Goal: Task Accomplishment & Management: Use online tool/utility

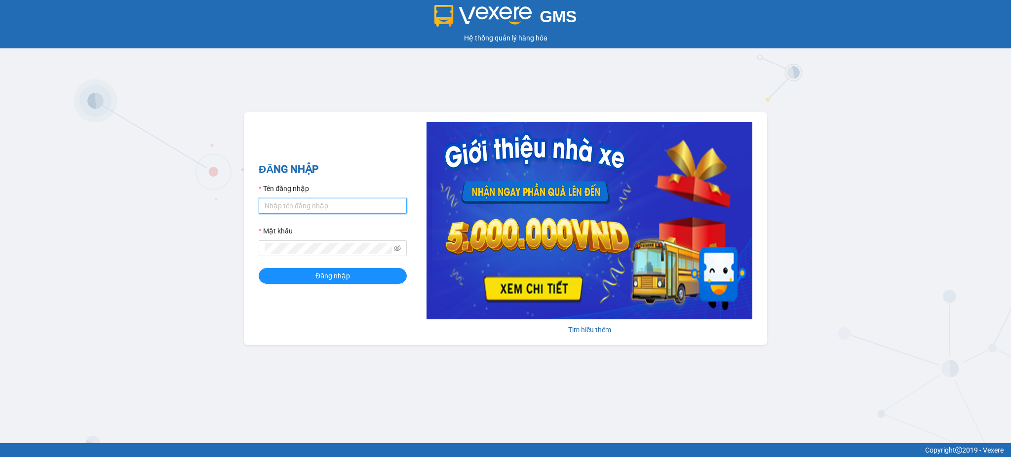
click at [326, 207] on input "Tên đăng nhập" at bounding box center [333, 206] width 148 height 16
drag, startPoint x: 310, startPoint y: 200, endPoint x: 311, endPoint y: 205, distance: 5.0
click at [310, 199] on input "Tên đăng nhập" at bounding box center [333, 206] width 148 height 16
type input "kimtrang.minhquoc"
click at [303, 257] on form "Tên đăng nhập kimtrang.minhquoc Mật khẩu Đăng nhập" at bounding box center [333, 233] width 148 height 101
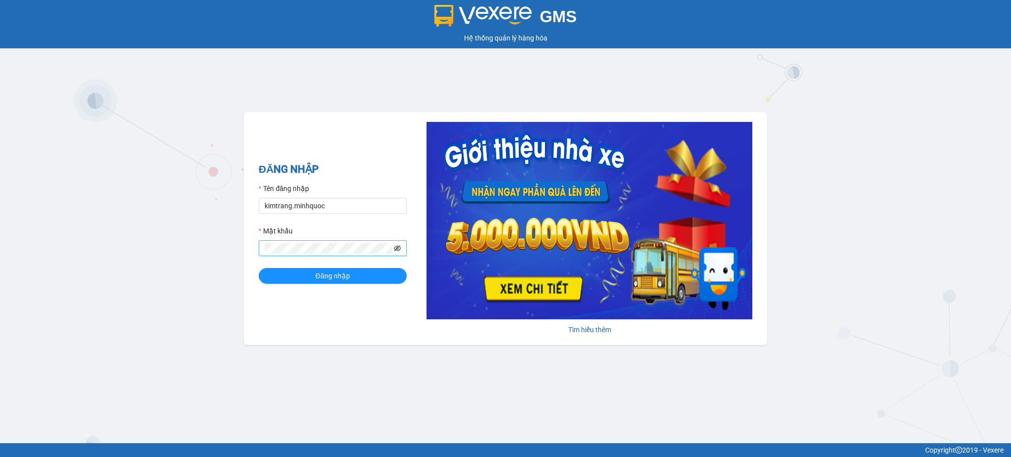
click at [397, 250] on span at bounding box center [397, 248] width 7 height 11
click at [401, 238] on div "Mật khẩu" at bounding box center [333, 233] width 148 height 15
click at [394, 250] on icon "eye-invisible" at bounding box center [397, 248] width 7 height 7
click at [354, 274] on button "Đăng nhập" at bounding box center [333, 276] width 148 height 16
click at [297, 201] on input "Tên đăng nhập" at bounding box center [333, 206] width 148 height 16
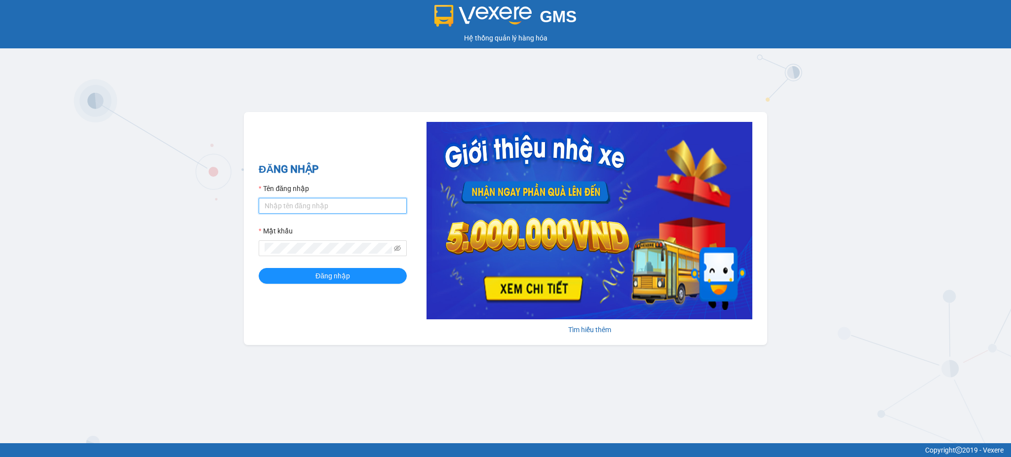
type input "kimtrang.minhquoc"
click at [318, 272] on span "Đăng nhập" at bounding box center [333, 276] width 35 height 11
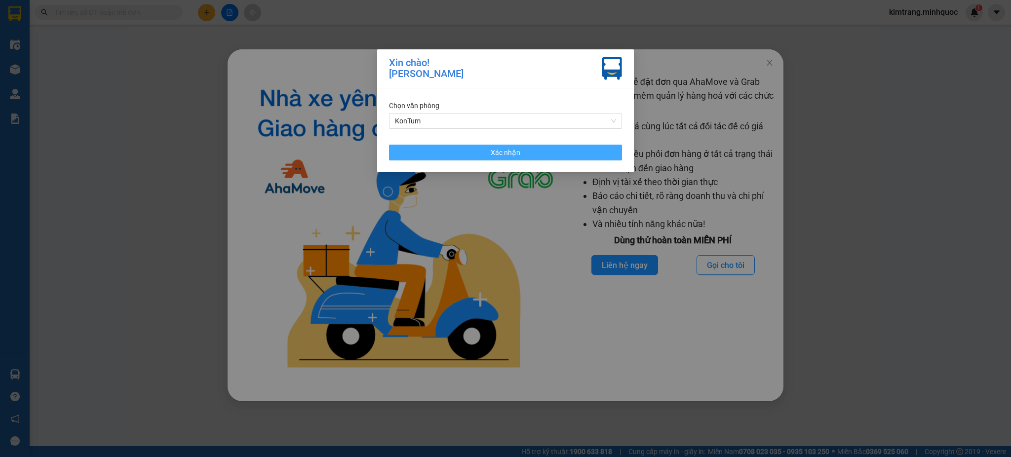
click at [531, 150] on button "Xác nhận" at bounding box center [505, 153] width 233 height 16
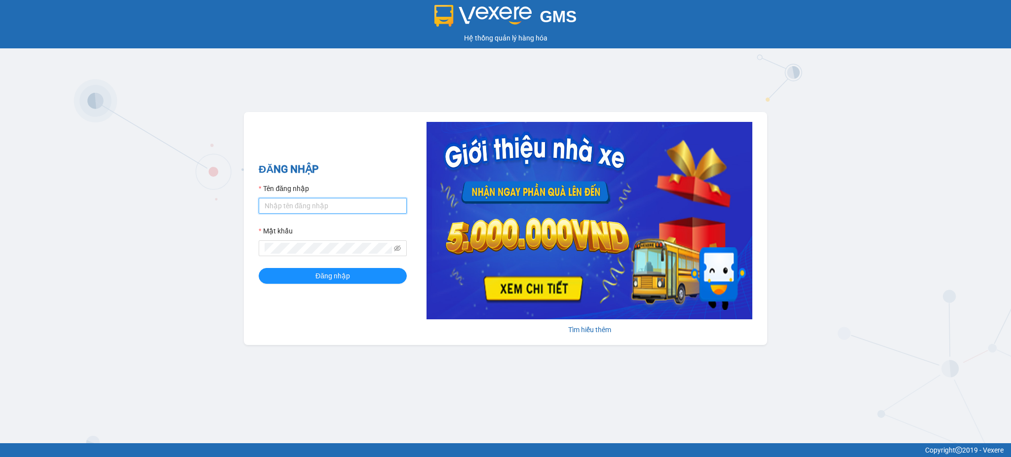
click at [276, 209] on input "Tên đăng nhập" at bounding box center [333, 206] width 148 height 16
type input "kimtrang.minhquoc"
click at [327, 269] on button "Đăng nhập" at bounding box center [333, 276] width 148 height 16
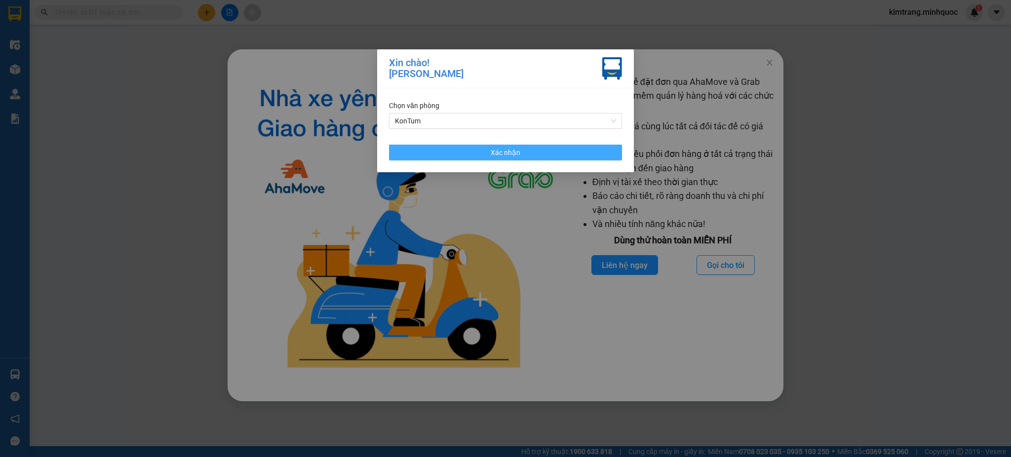
drag, startPoint x: 539, startPoint y: 151, endPoint x: 590, endPoint y: 139, distance: 52.2
click at [539, 151] on button "Xác nhận" at bounding box center [505, 153] width 233 height 16
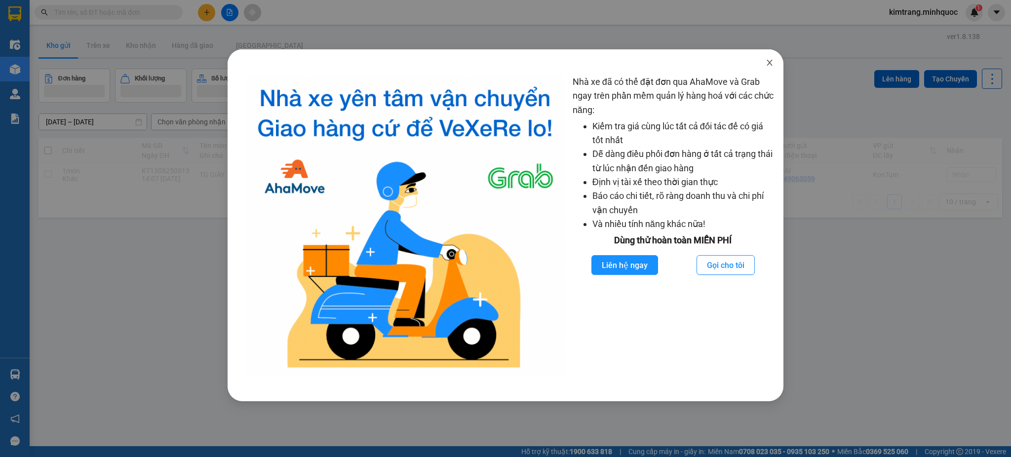
click at [769, 59] on icon "close" at bounding box center [770, 63] width 8 height 8
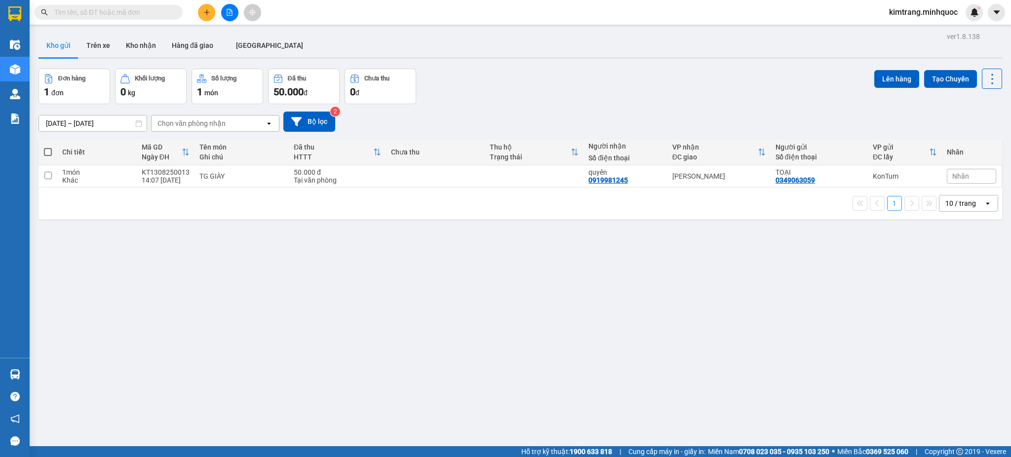
click at [195, 121] on div "Chọn văn phòng nhận" at bounding box center [192, 124] width 68 height 10
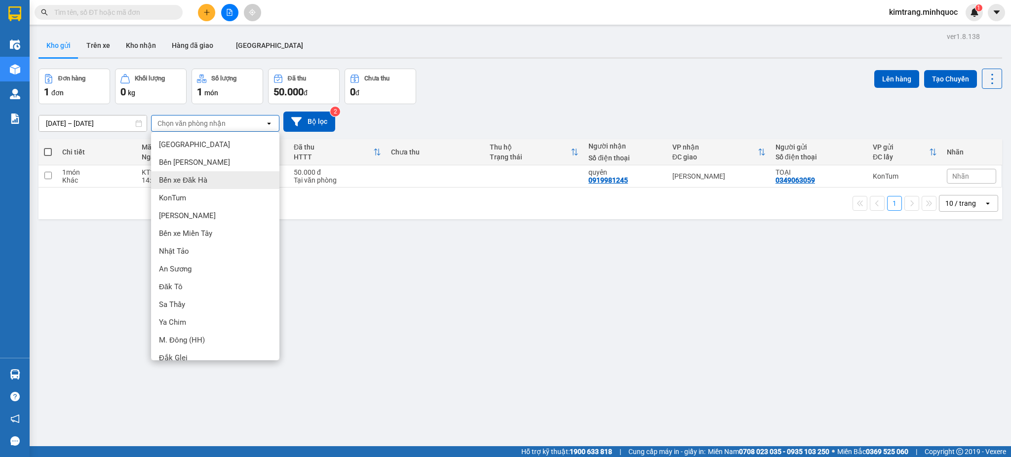
drag, startPoint x: 456, startPoint y: 318, endPoint x: 438, endPoint y: 311, distance: 19.9
click at [453, 317] on div "ver 1.8.138 Kho gửi Trên xe Kho nhận Hàng đã giao ĐÀ NẴNG Đơn hàng 1 đơn Khối l…" at bounding box center [521, 258] width 972 height 457
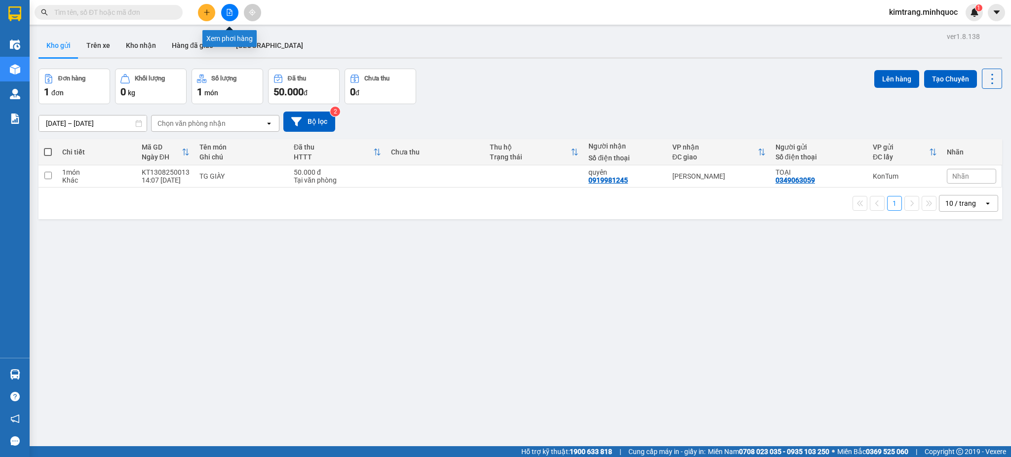
click at [232, 16] on button at bounding box center [229, 12] width 17 height 17
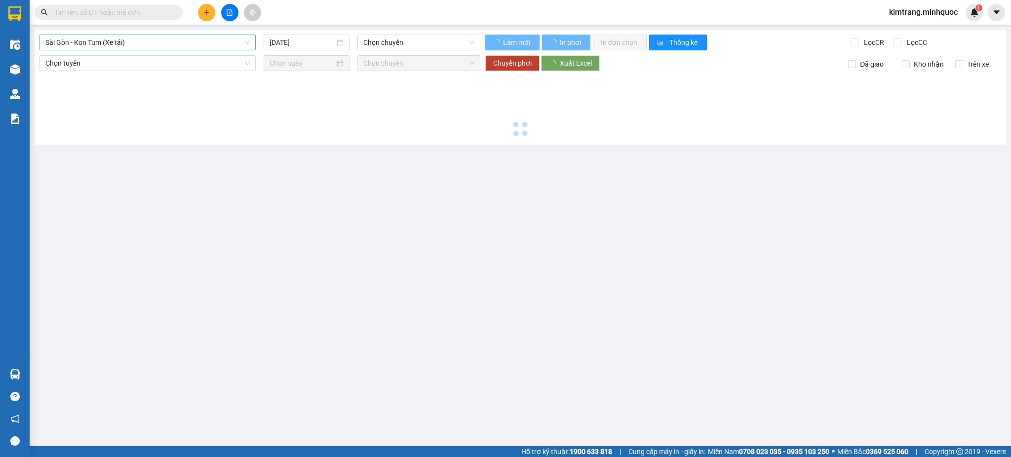
type input "14/08/2025"
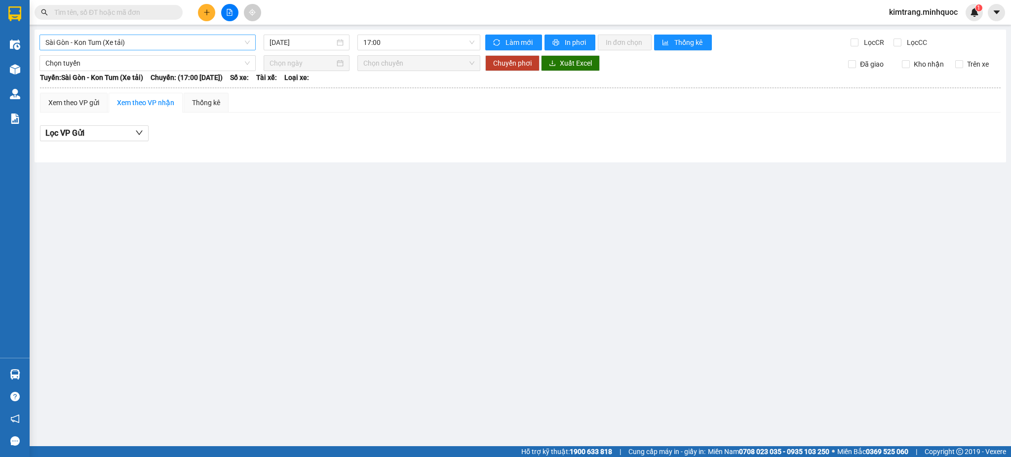
click at [96, 46] on span "Sài Gòn - Kon Tum (Xe tải)" at bounding box center [147, 42] width 204 height 15
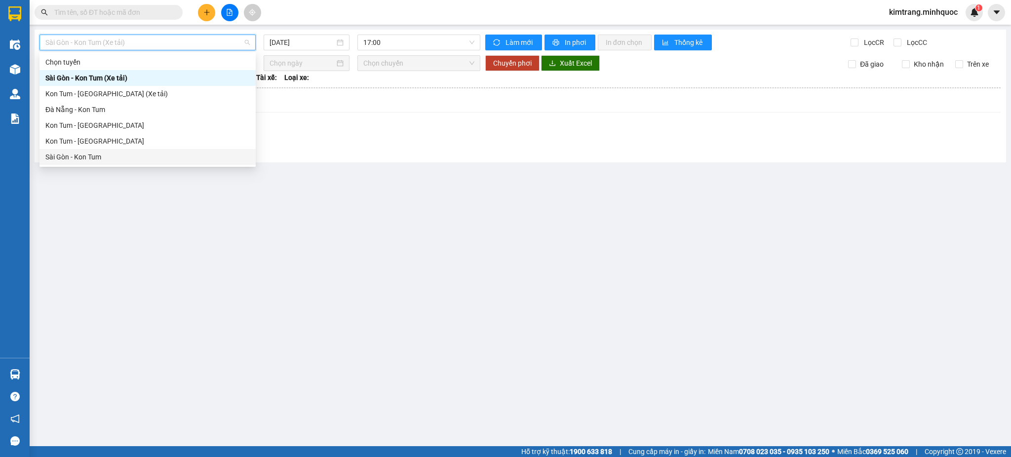
click at [107, 158] on div "Sài Gòn - Kon Tum" at bounding box center [147, 157] width 204 height 11
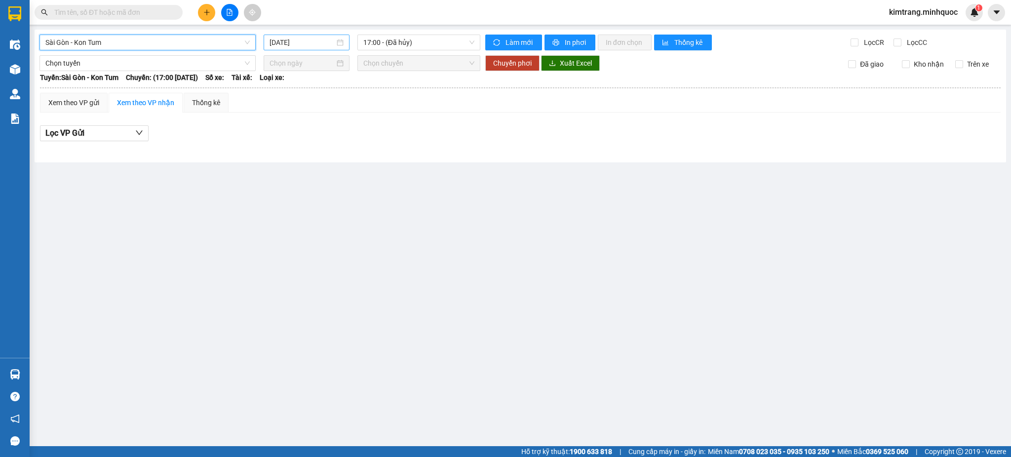
click at [297, 44] on input "14/08/2025" at bounding box center [302, 42] width 65 height 11
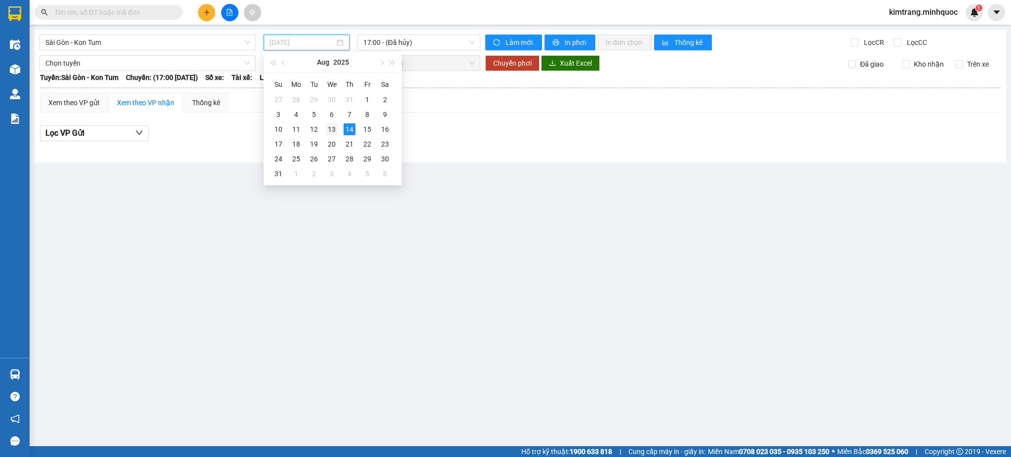
click at [336, 129] on div "13" at bounding box center [332, 129] width 12 height 12
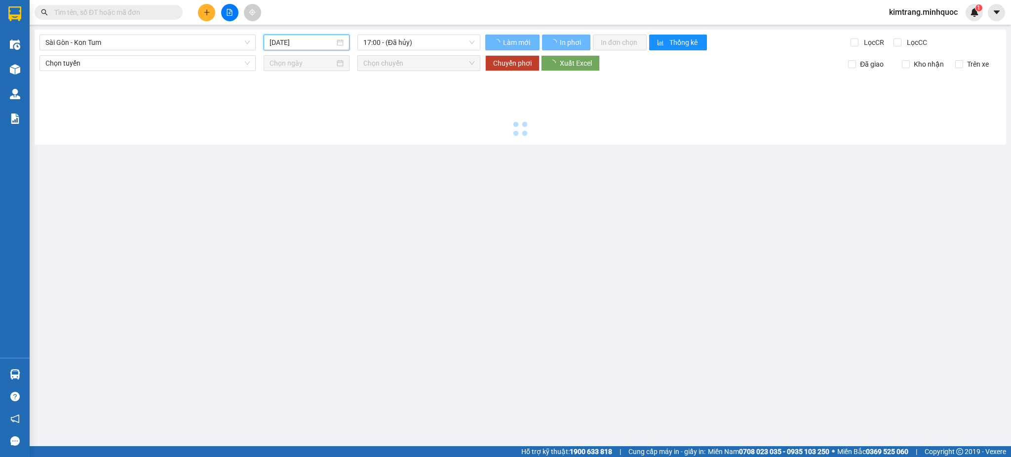
type input "13/08/2025"
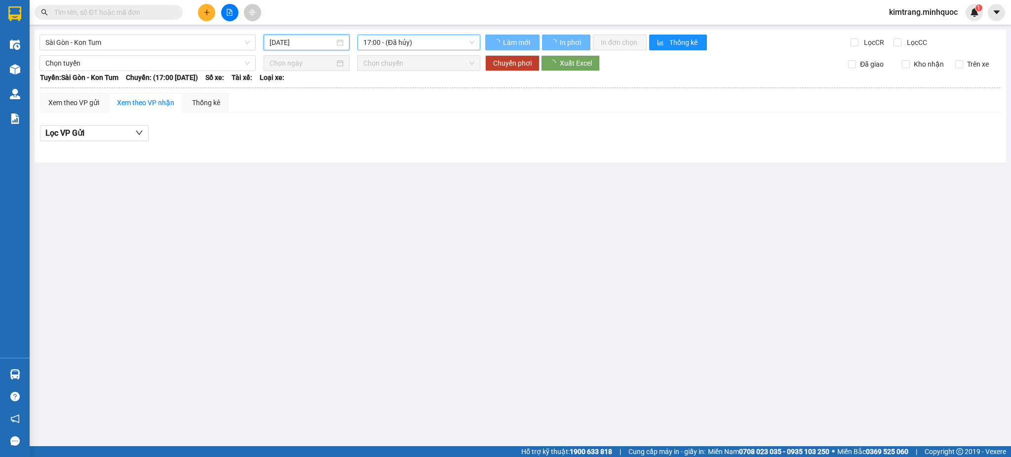
click at [408, 43] on span "17:00 - (Đã hủy)" at bounding box center [418, 42] width 111 height 15
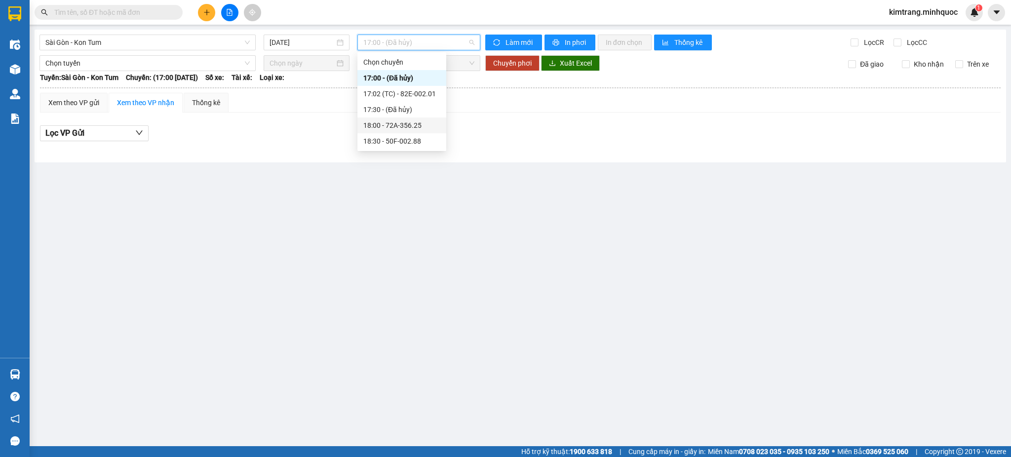
click at [422, 127] on div "18:00 - 72A-356.25" at bounding box center [401, 125] width 77 height 11
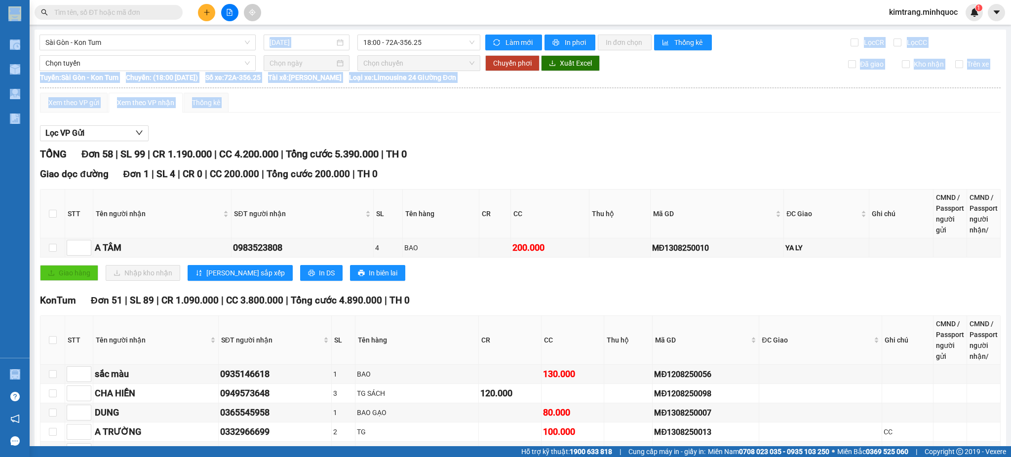
drag, startPoint x: 24, startPoint y: 12, endPoint x: 358, endPoint y: 113, distance: 348.8
click at [448, 139] on section "Kết quả tìm kiếm ( 0 ) Bộ lọc No Data kimtrang.minhquoc 1 Điều hành xe Kho hàng…" at bounding box center [505, 228] width 1011 height 457
click at [408, 97] on div "Xem theo VP gửi Xem theo VP nhận Thống kê" at bounding box center [520, 103] width 961 height 20
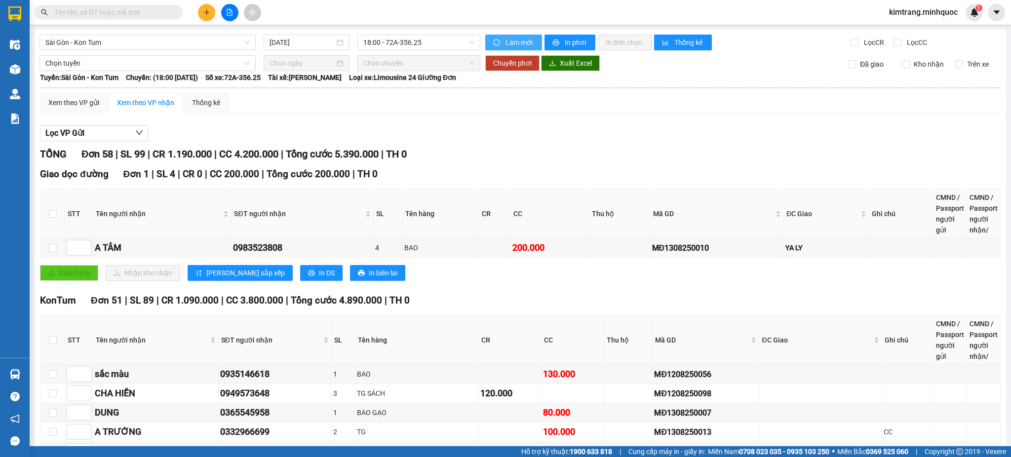
click at [516, 40] on span "Làm mới" at bounding box center [520, 42] width 29 height 11
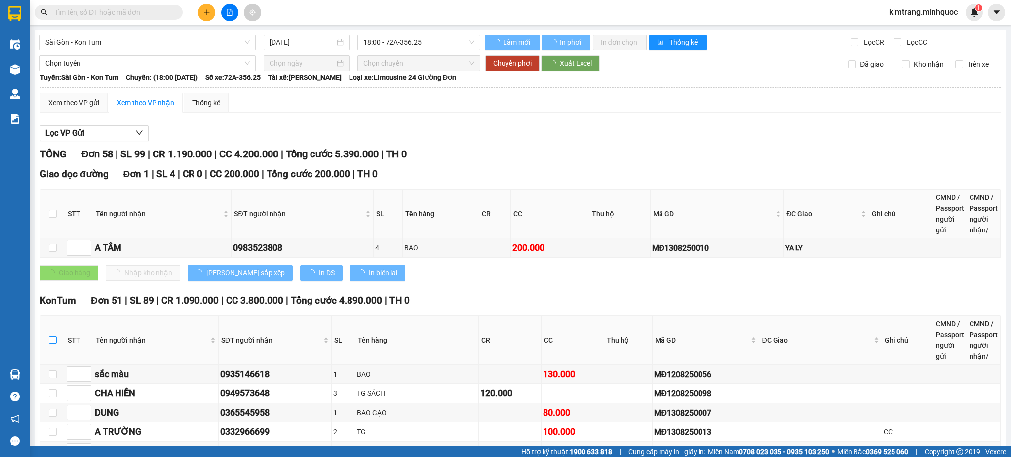
drag, startPoint x: 56, startPoint y: 340, endPoint x: 262, endPoint y: 344, distance: 205.5
click at [56, 340] on input "checkbox" at bounding box center [53, 340] width 8 height 8
checkbox input "true"
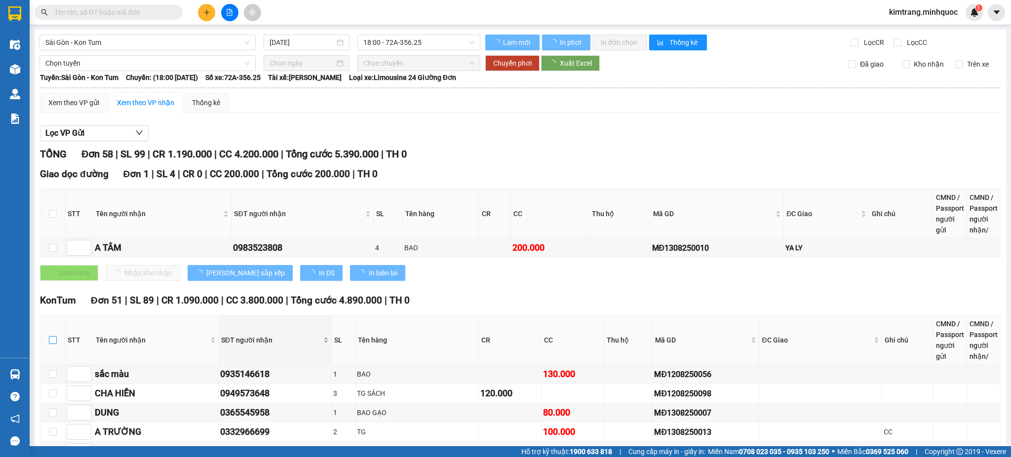
checkbox input "true"
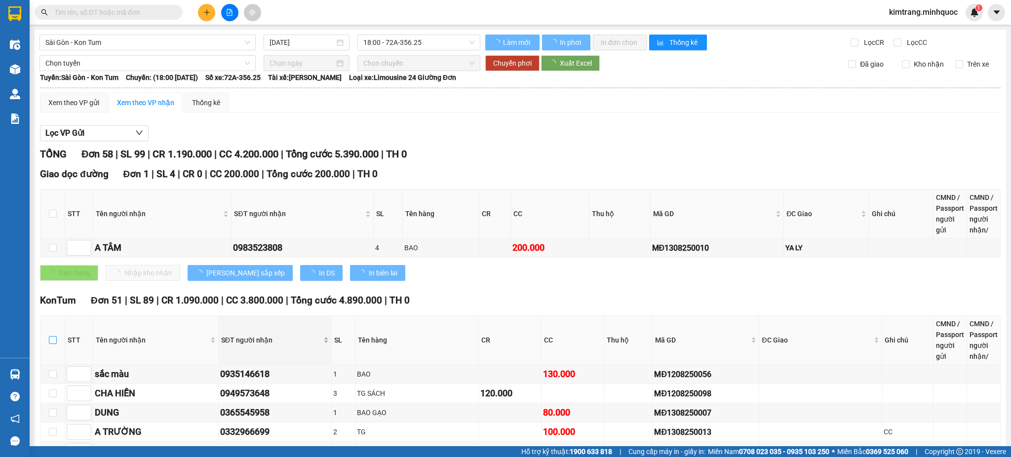
checkbox input "true"
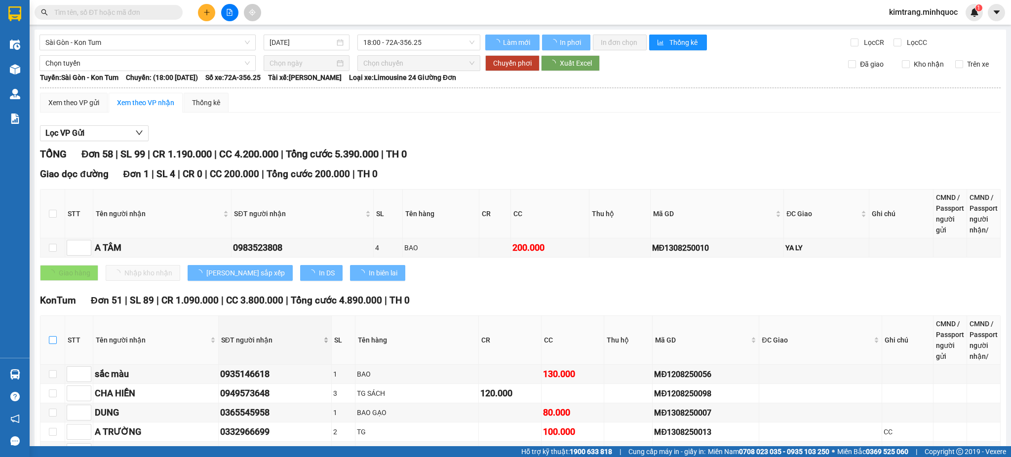
checkbox input "true"
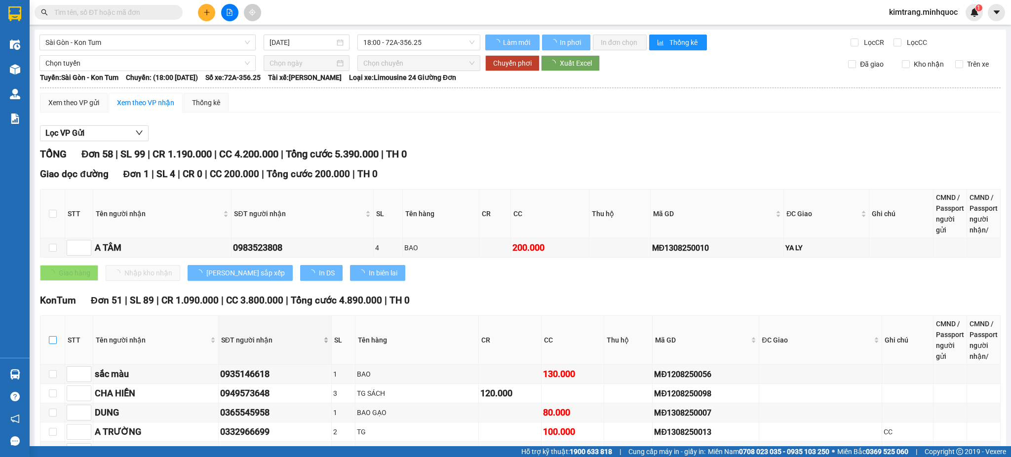
checkbox input "true"
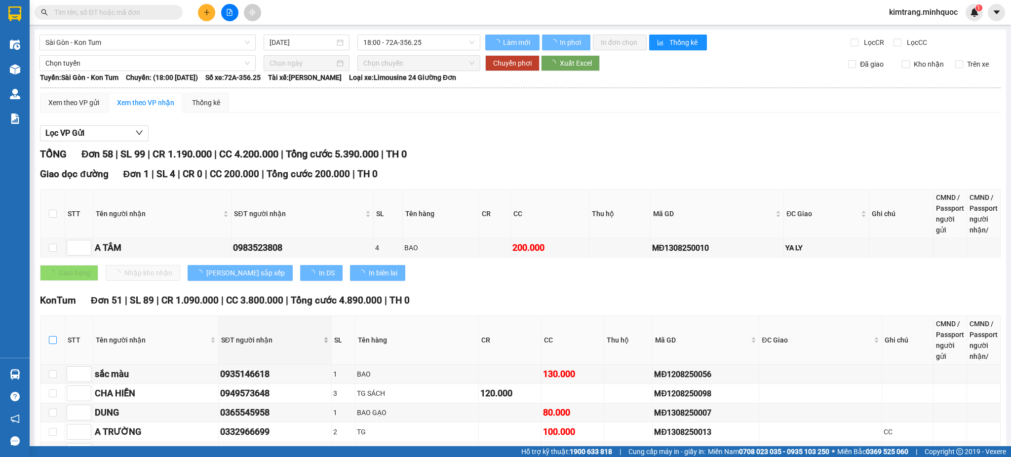
checkbox input "true"
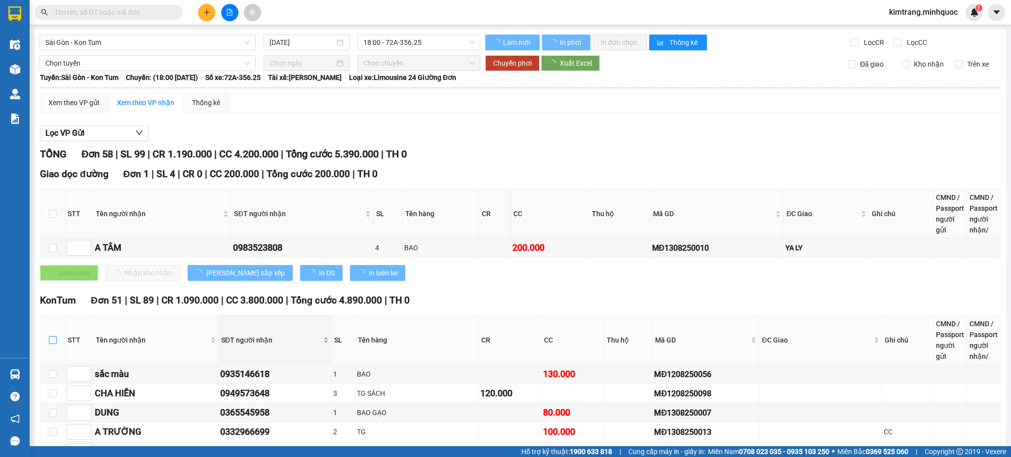
checkbox input "true"
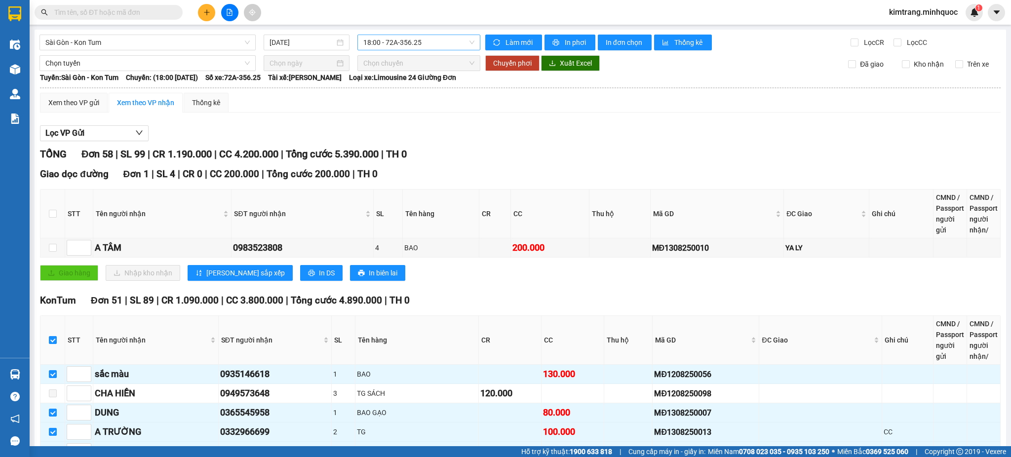
click at [411, 43] on span "18:00 - 72A-356.25" at bounding box center [418, 42] width 111 height 15
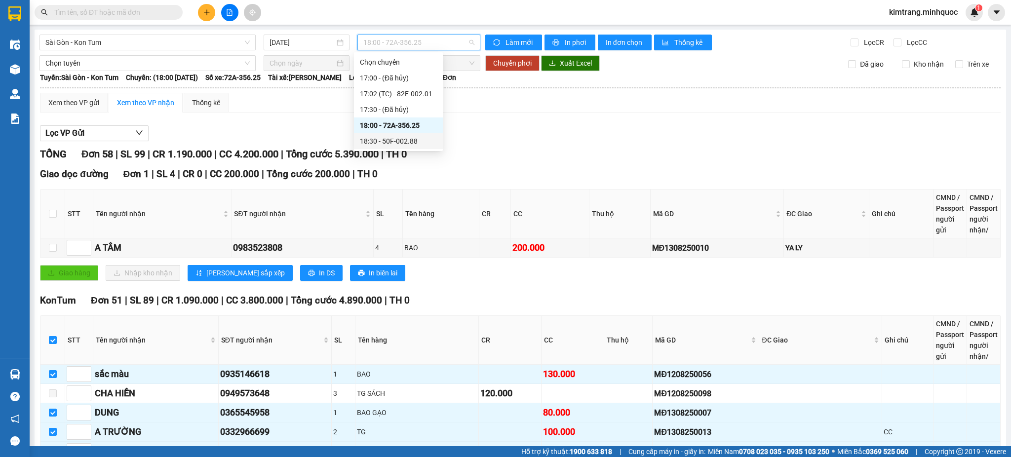
click at [419, 144] on div "18:30 - 50F-002.88" at bounding box center [398, 141] width 77 height 11
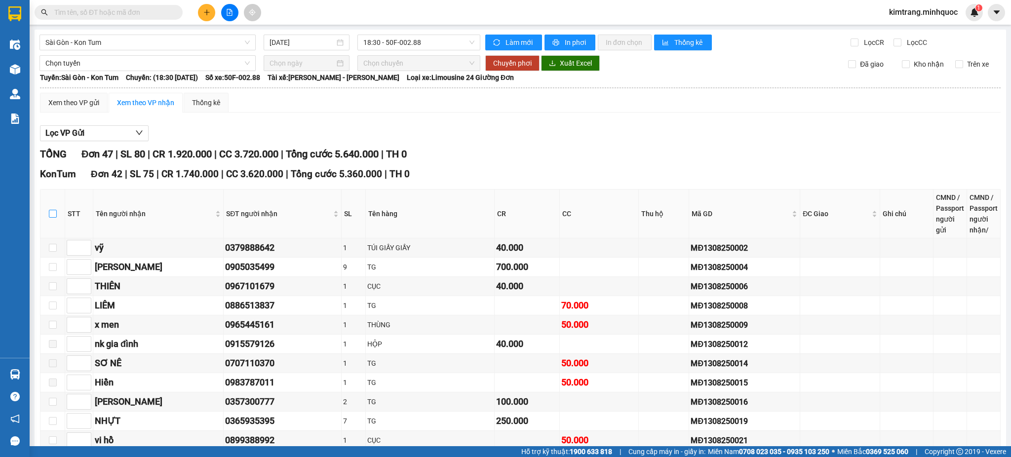
click at [51, 214] on input "checkbox" at bounding box center [53, 214] width 8 height 8
checkbox input "true"
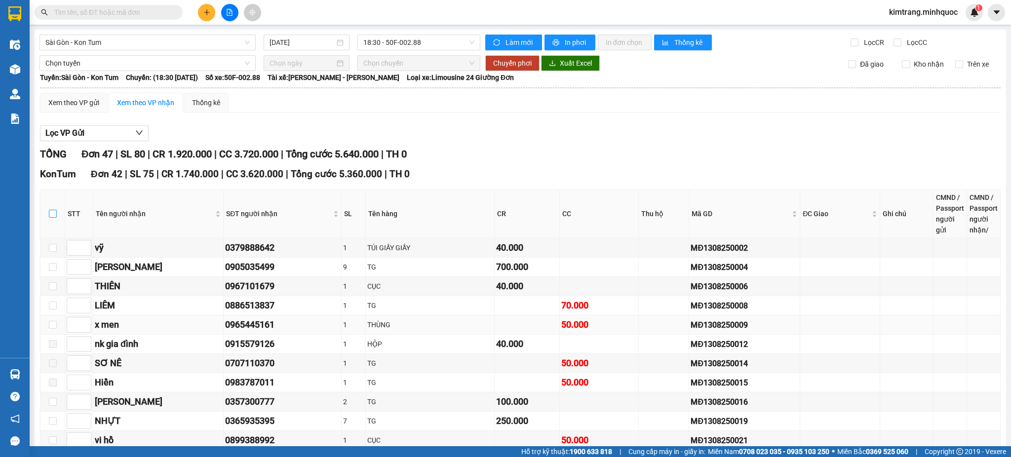
checkbox input "true"
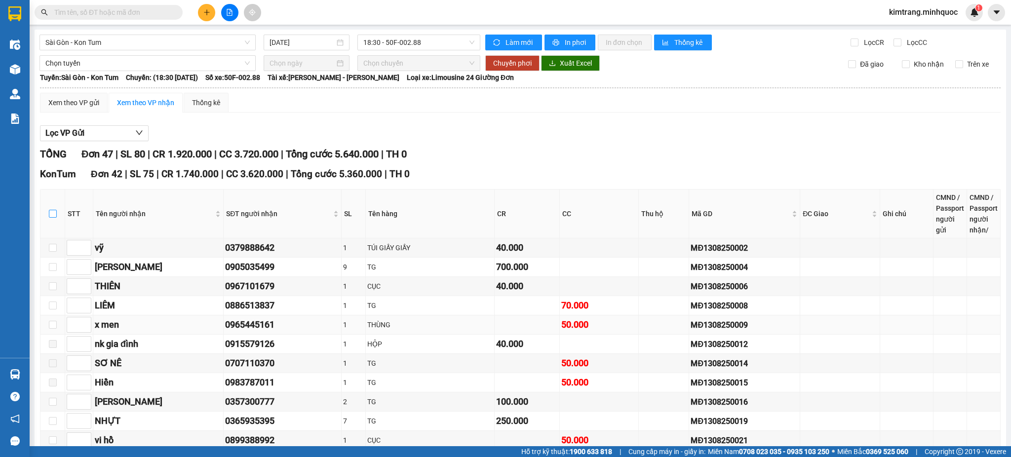
checkbox input "true"
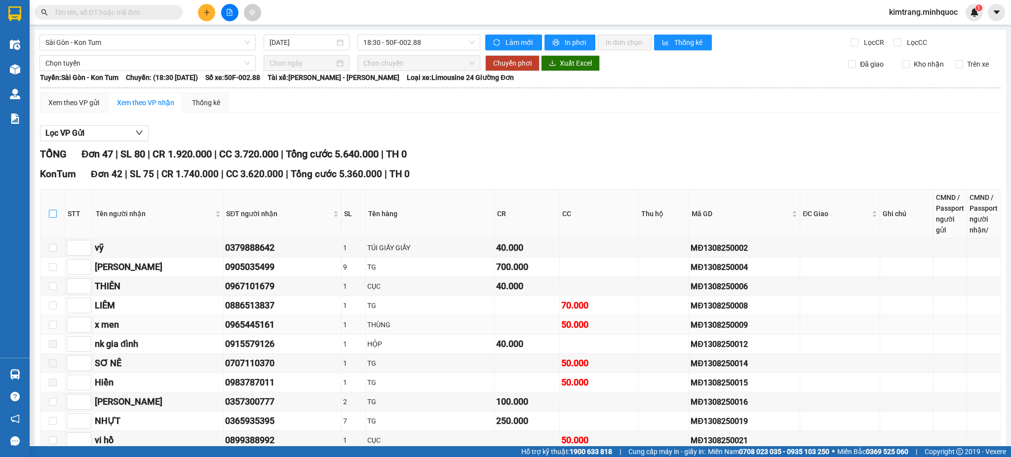
checkbox input "true"
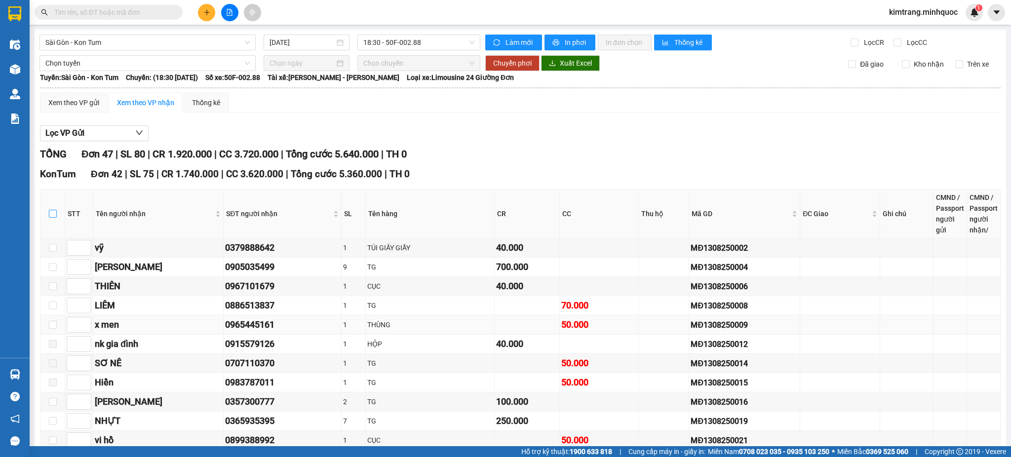
checkbox input "true"
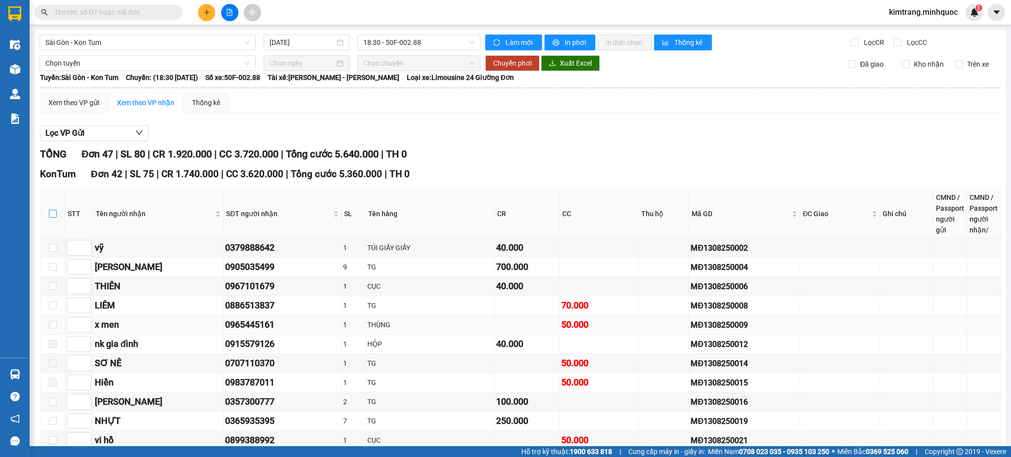
checkbox input "true"
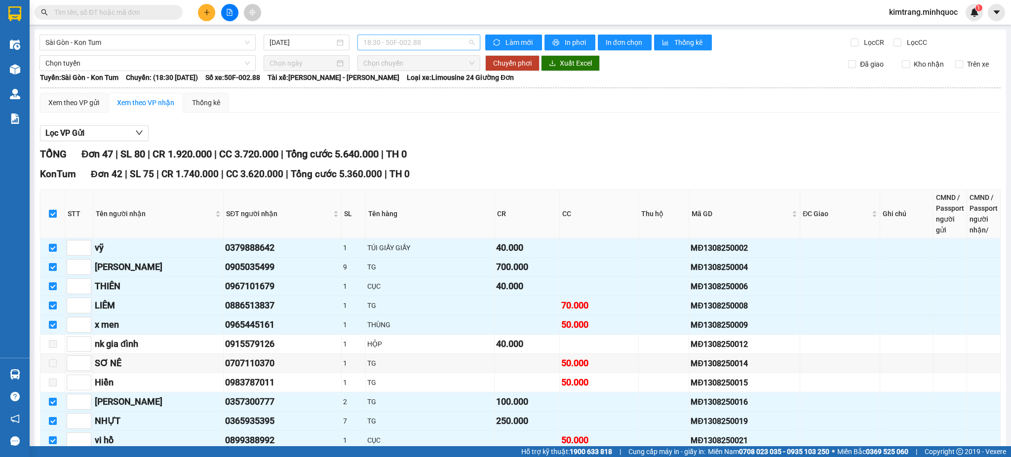
click at [410, 44] on span "18:30 - 50F-002.88" at bounding box center [418, 42] width 111 height 15
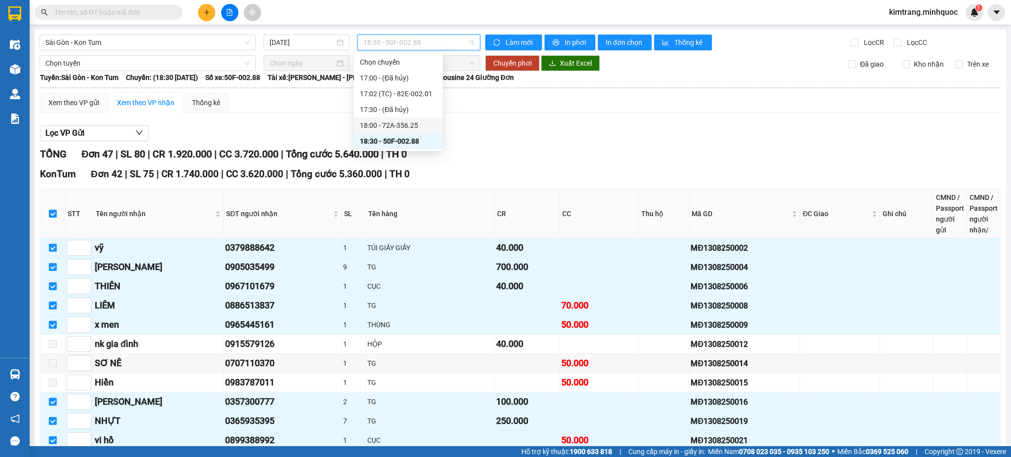
click at [416, 123] on div "18:00 - 72A-356.25" at bounding box center [398, 125] width 77 height 11
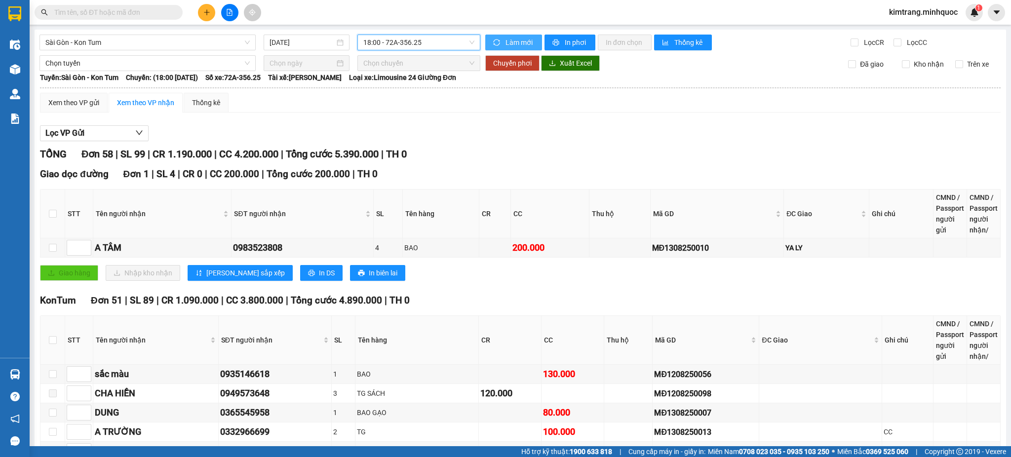
click at [509, 39] on span "Làm mới" at bounding box center [520, 42] width 29 height 11
click at [53, 342] on input "checkbox" at bounding box center [53, 340] width 8 height 8
checkbox input "true"
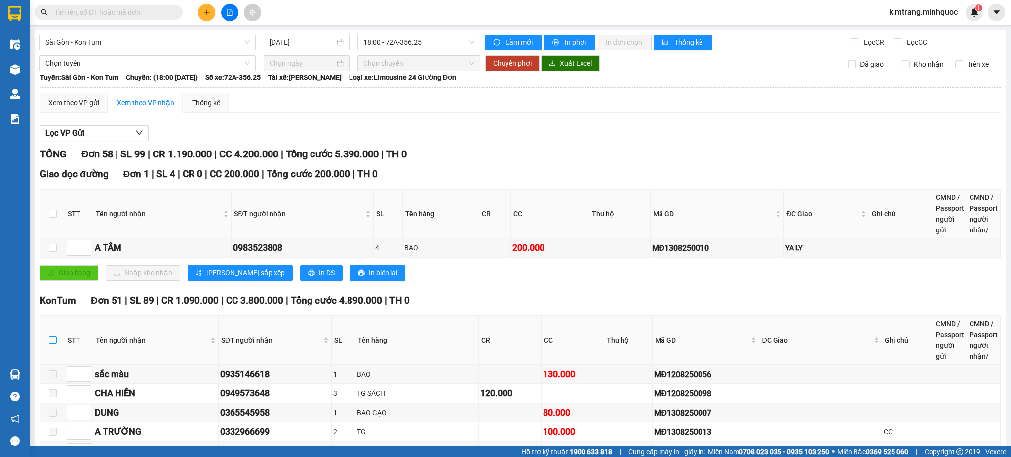
checkbox input "true"
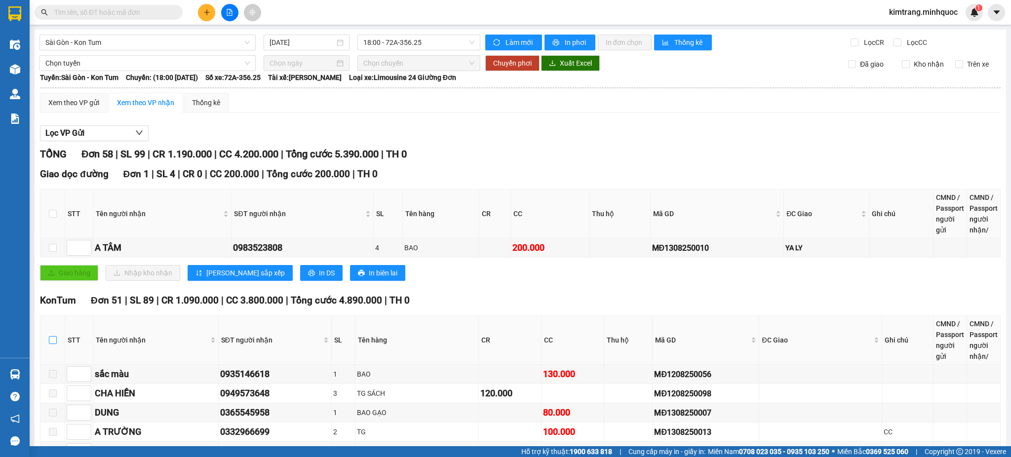
checkbox input "true"
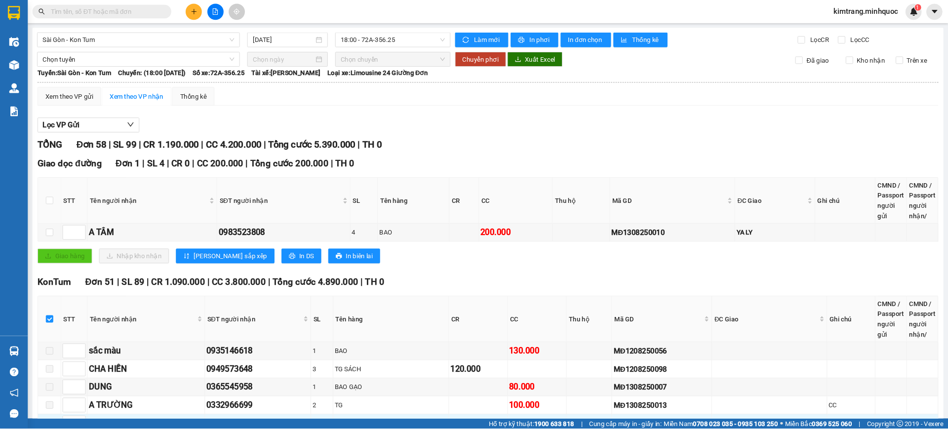
scroll to position [219, 0]
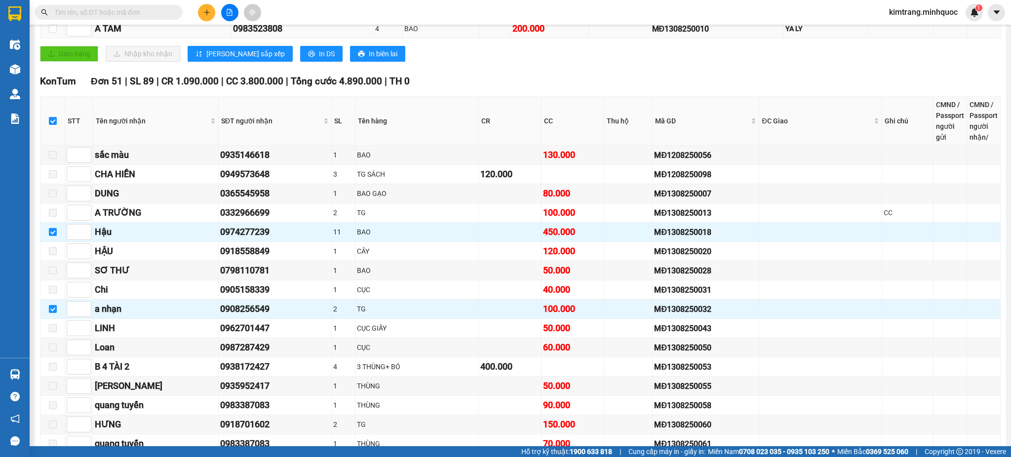
click at [257, 32] on div "0983523808" at bounding box center [302, 29] width 138 height 14
copy div "0983523808"
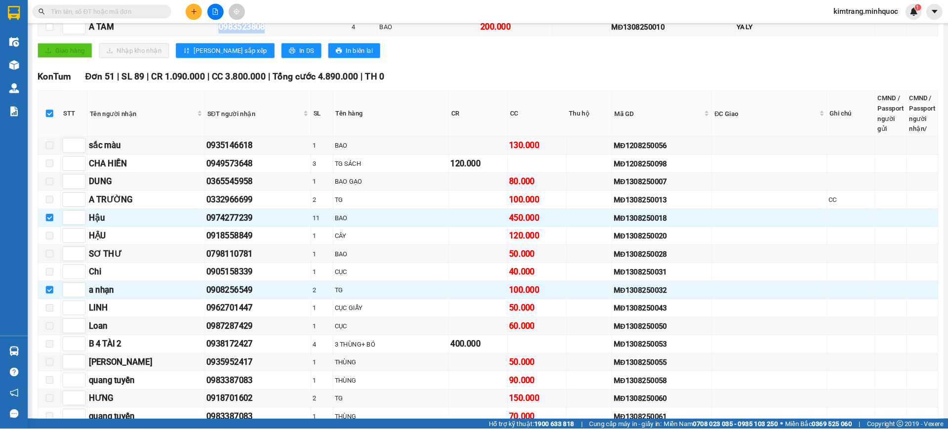
scroll to position [0, 0]
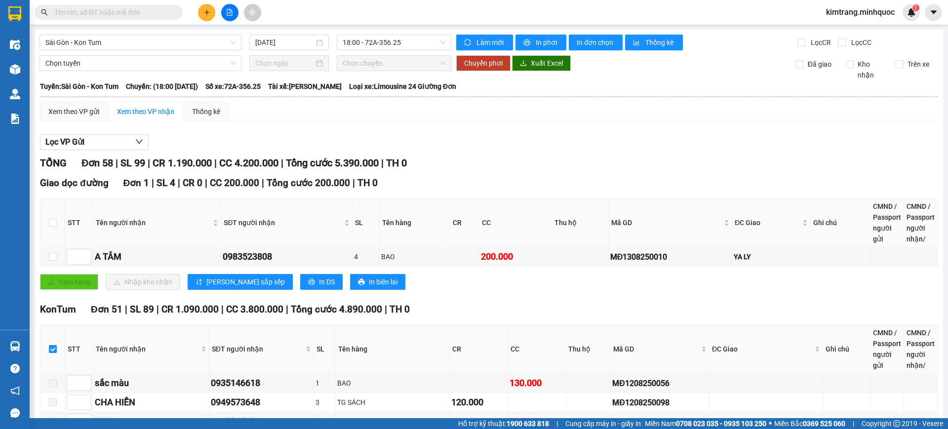
click at [133, 10] on input "text" at bounding box center [112, 12] width 117 height 11
paste input "0983523808"
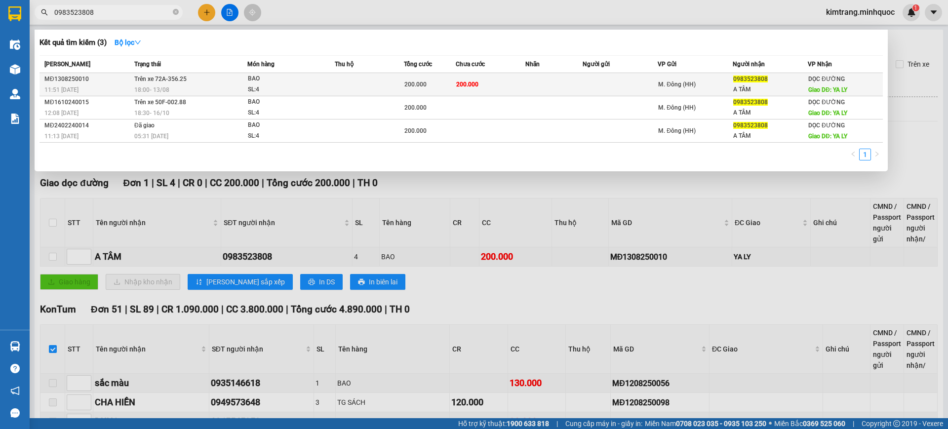
type input "0983523808"
click at [177, 87] on div "18:00 - 13/08" at bounding box center [190, 89] width 113 height 11
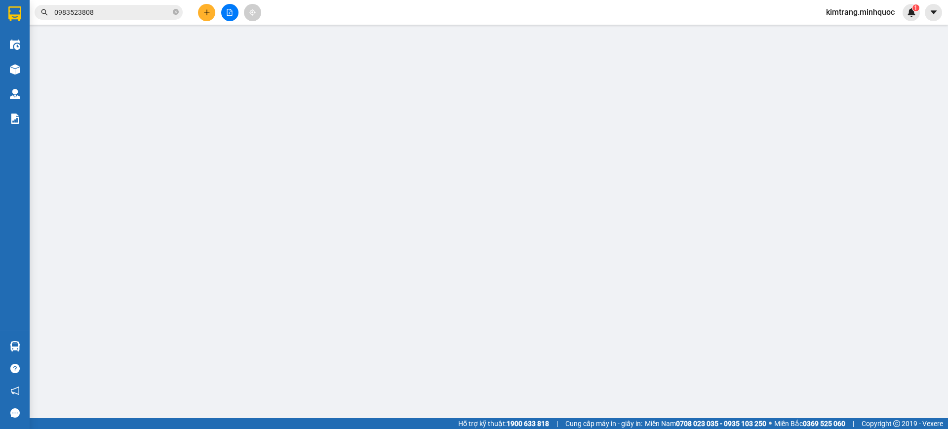
type input "0983523808"
type input "A TÂM"
type input "YA LY"
type input "200.000"
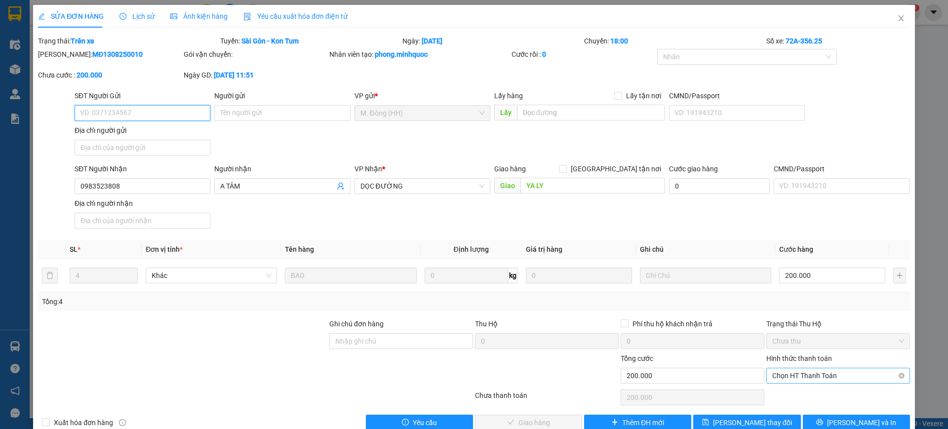
click at [796, 371] on span "Chọn HT Thanh Toán" at bounding box center [838, 375] width 132 height 15
click at [799, 397] on div "Tại văn phòng" at bounding box center [830, 395] width 130 height 11
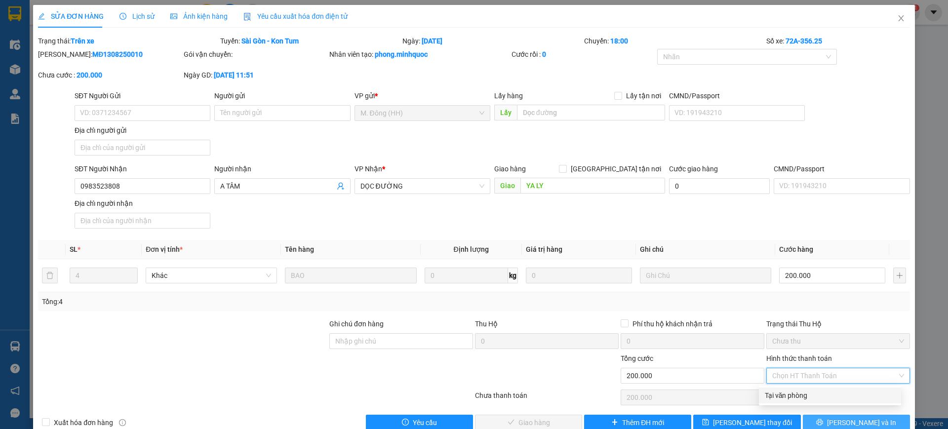
type input "0"
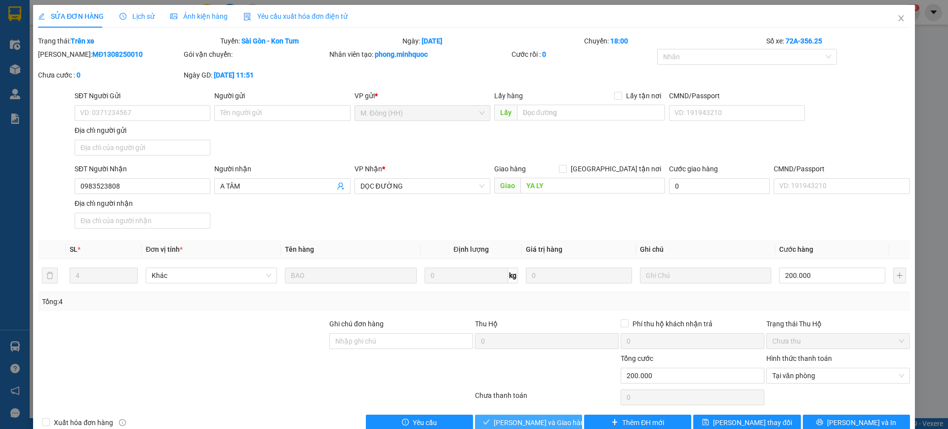
click at [557, 424] on button "Lưu và Giao hàng" at bounding box center [528, 423] width 107 height 16
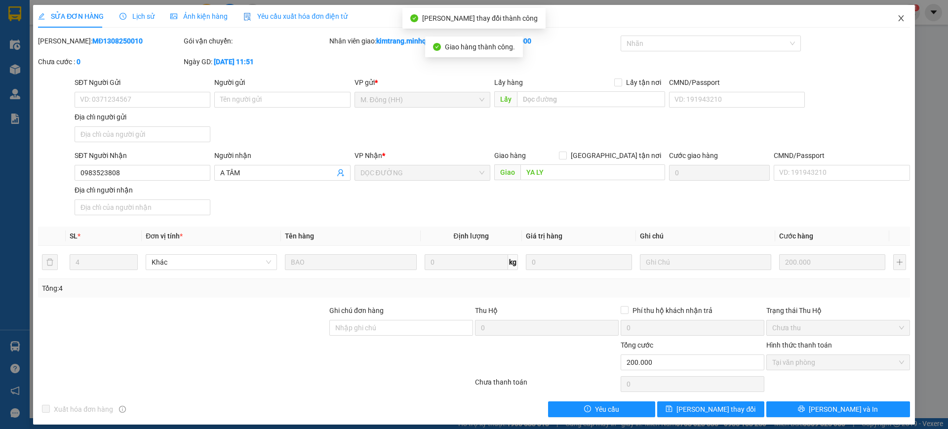
click at [897, 17] on icon "close" at bounding box center [901, 18] width 8 height 8
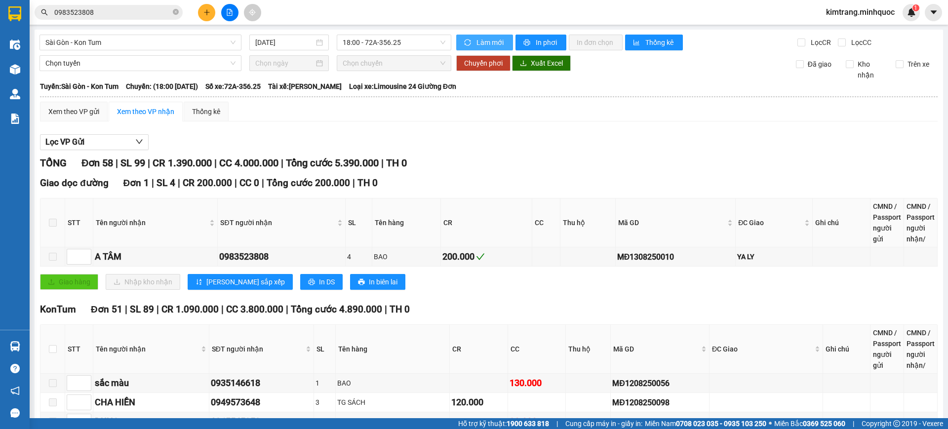
click at [492, 43] on span "Làm mới" at bounding box center [491, 42] width 29 height 11
click at [52, 347] on input "checkbox" at bounding box center [53, 349] width 8 height 8
checkbox input "true"
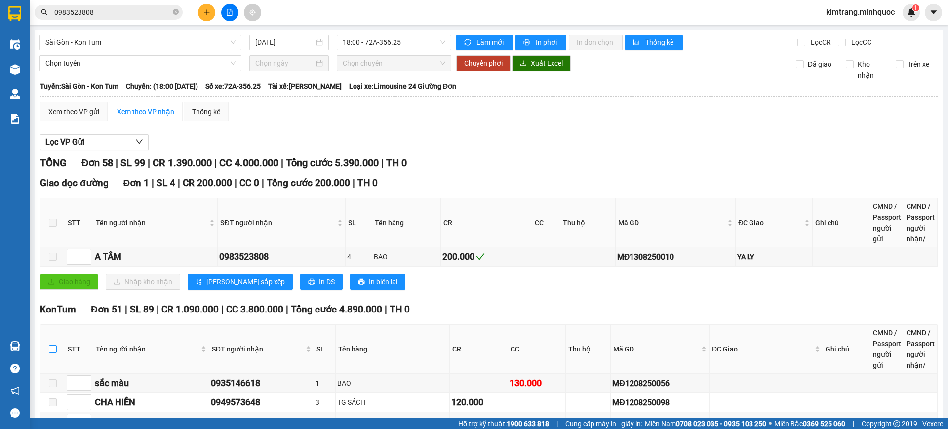
checkbox input "true"
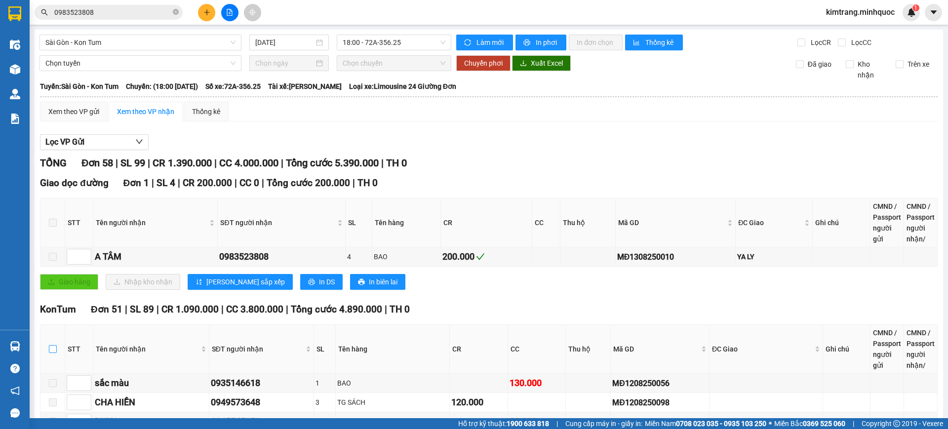
checkbox input "true"
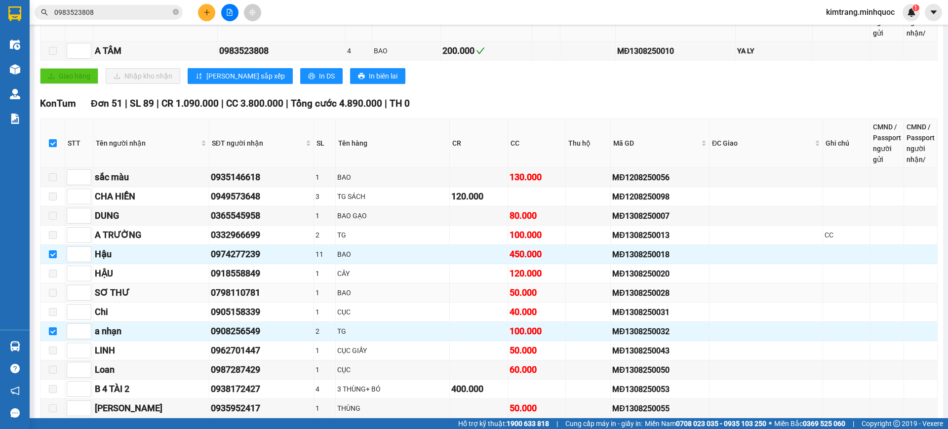
scroll to position [411, 0]
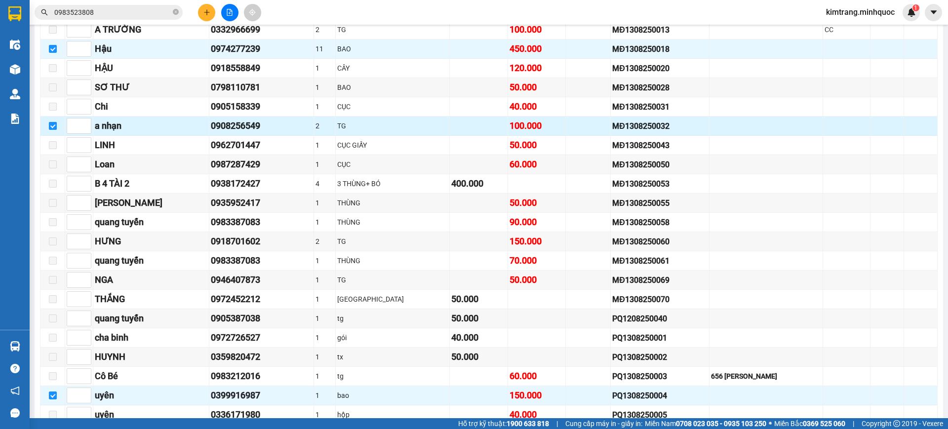
click at [53, 125] on input "checkbox" at bounding box center [53, 126] width 8 height 8
checkbox input "false"
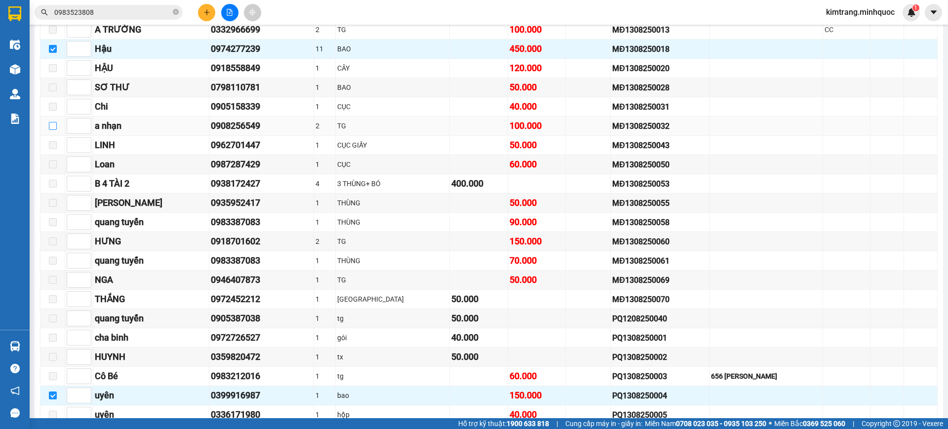
scroll to position [617, 0]
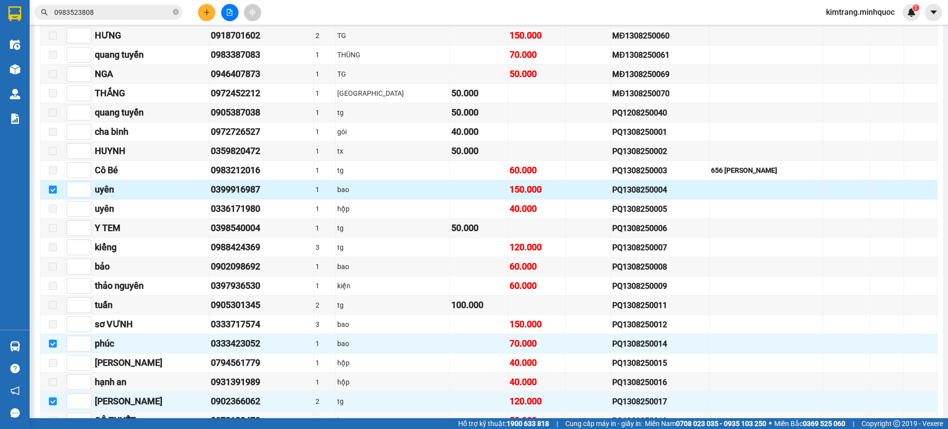
click at [53, 189] on input "checkbox" at bounding box center [53, 190] width 8 height 8
checkbox input "false"
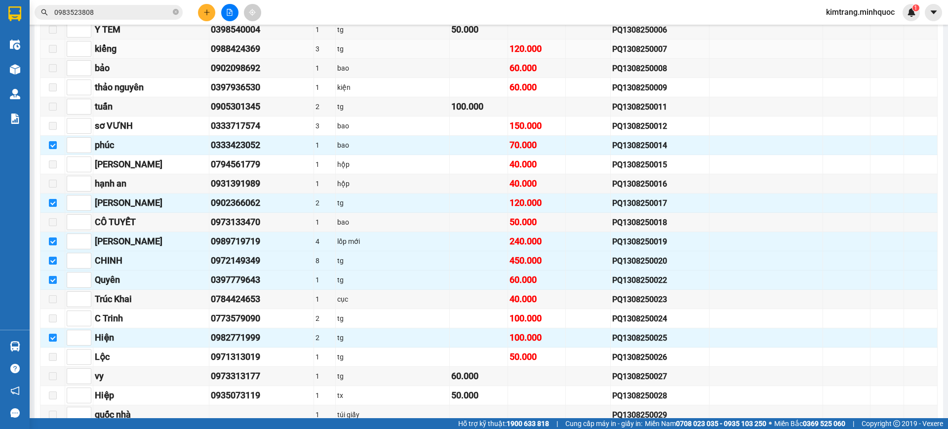
scroll to position [823, 0]
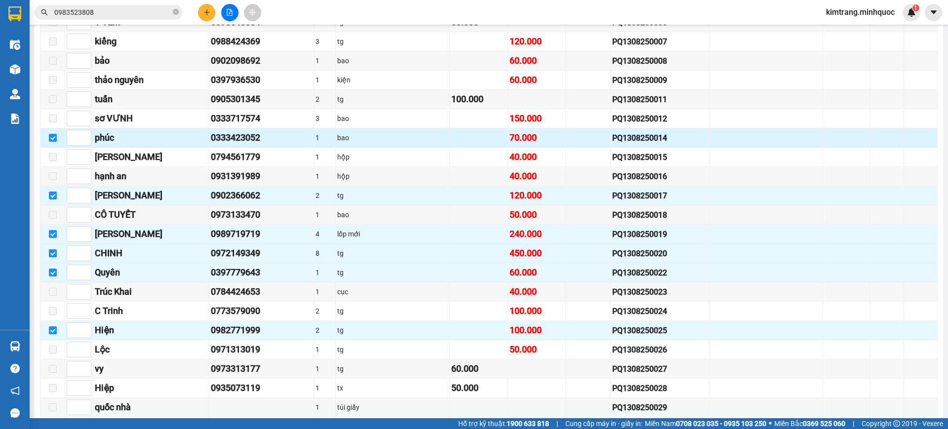
click at [52, 138] on input "checkbox" at bounding box center [53, 138] width 8 height 8
checkbox input "false"
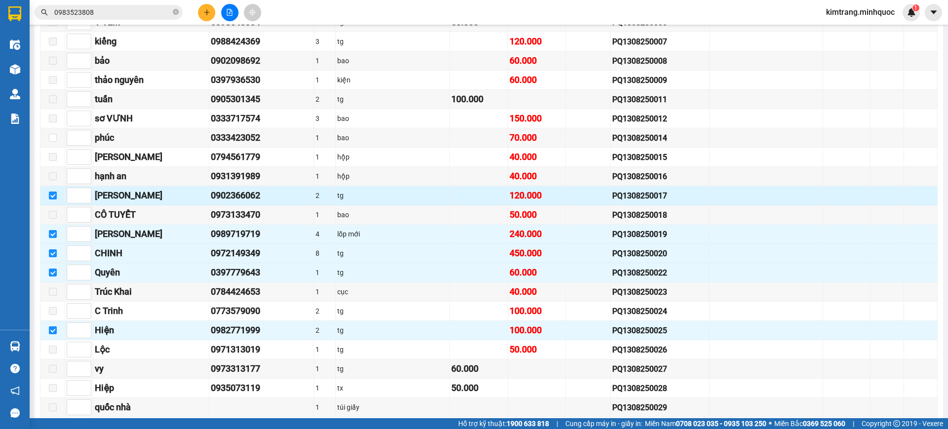
click at [49, 198] on input "checkbox" at bounding box center [53, 196] width 8 height 8
checkbox input "false"
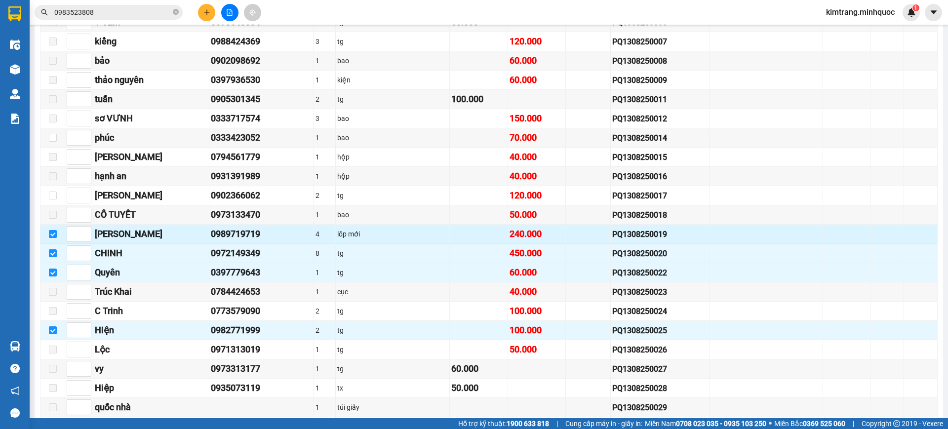
click at [54, 237] on input "checkbox" at bounding box center [53, 234] width 8 height 8
checkbox input "false"
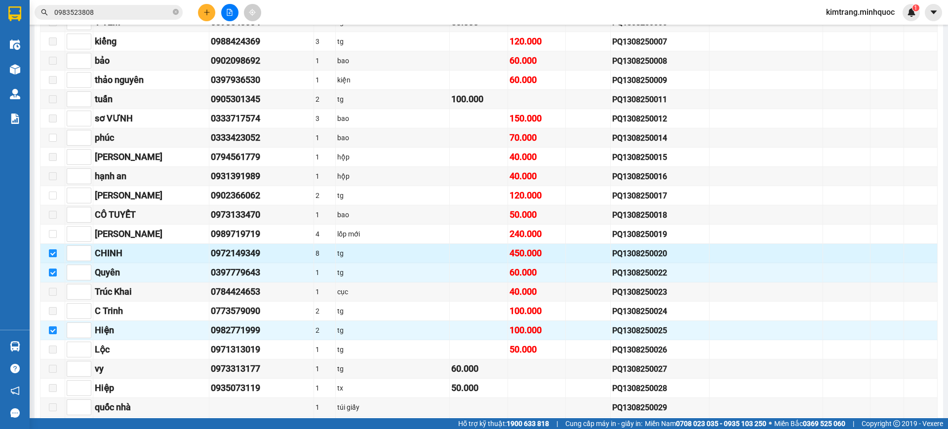
click at [53, 256] on input "checkbox" at bounding box center [53, 253] width 8 height 8
checkbox input "false"
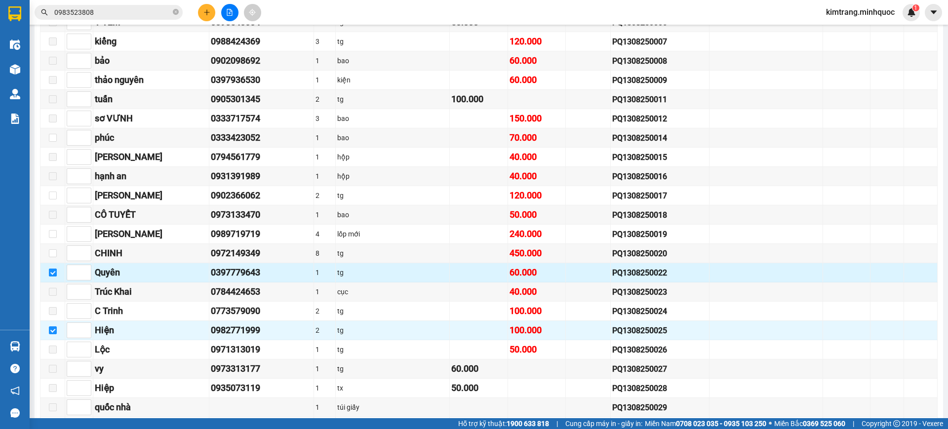
click at [55, 272] on input "checkbox" at bounding box center [53, 273] width 8 height 8
checkbox input "false"
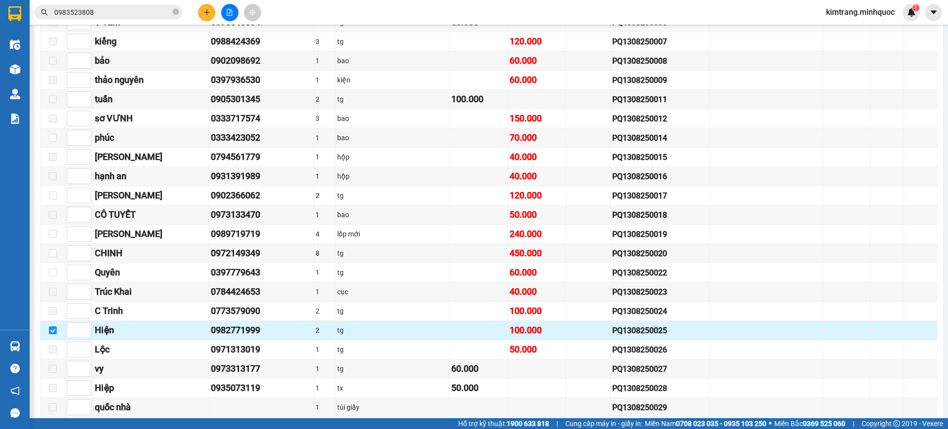
click at [55, 334] on input "checkbox" at bounding box center [53, 330] width 8 height 8
checkbox input "false"
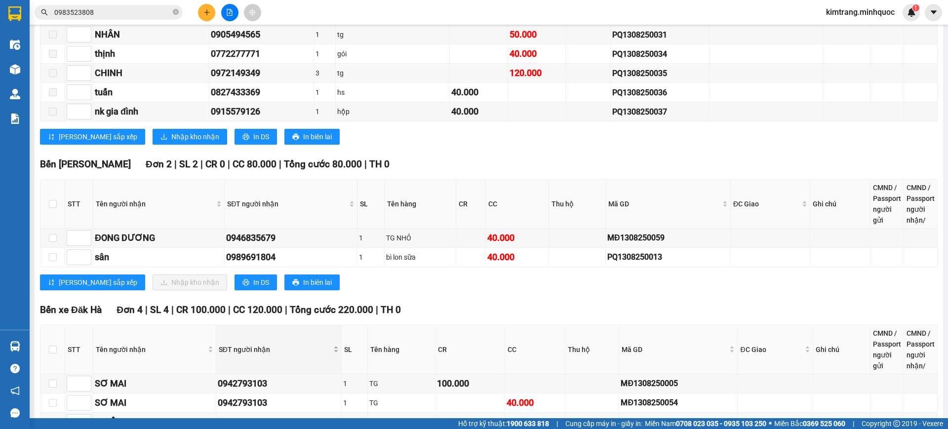
scroll to position [1029, 0]
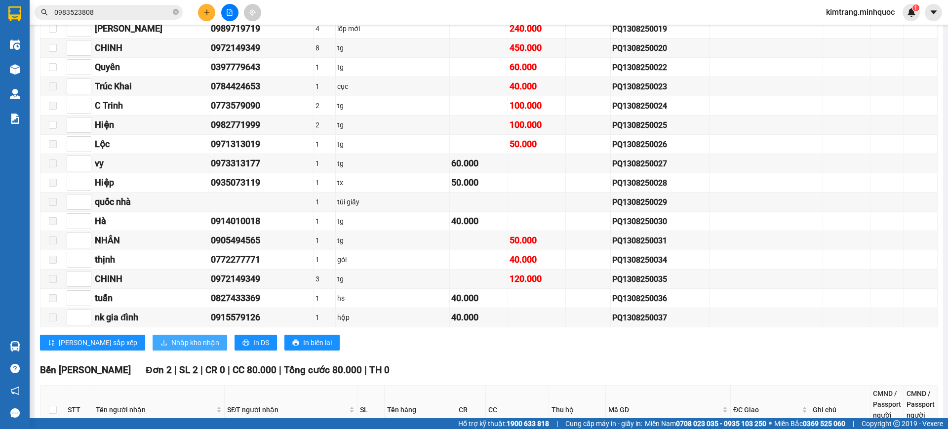
click at [171, 343] on span "Nhập kho nhận" at bounding box center [195, 342] width 48 height 11
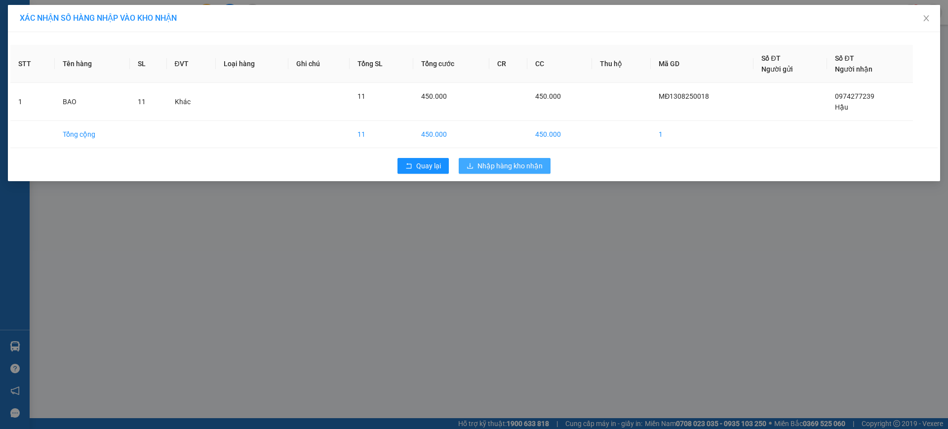
click at [494, 166] on span "Nhập hàng kho nhận" at bounding box center [510, 165] width 65 height 11
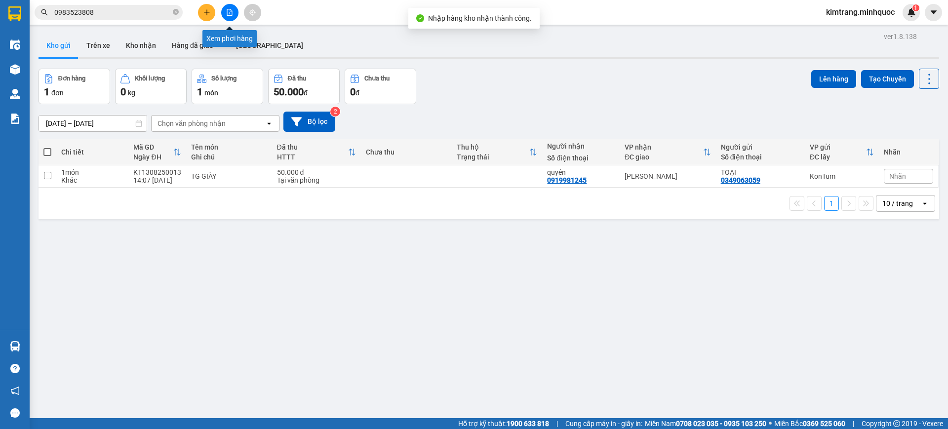
click at [227, 9] on icon "file-add" at bounding box center [229, 12] width 7 height 7
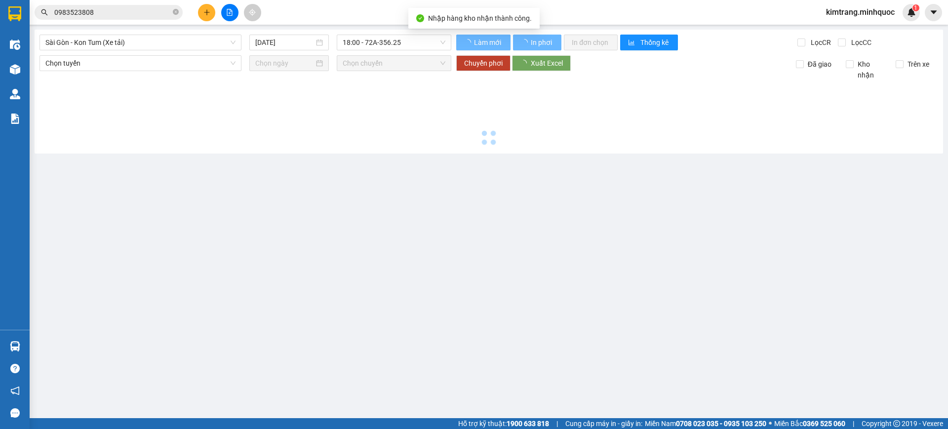
type input "14/08/2025"
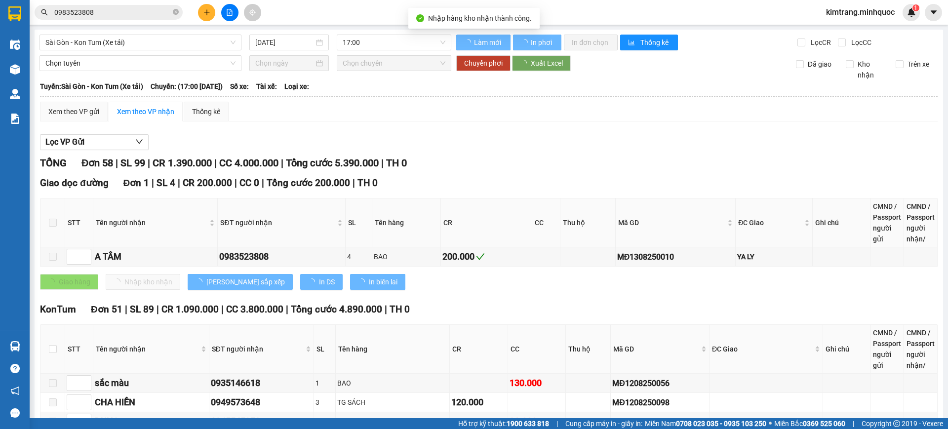
click at [100, 45] on span "Sài Gòn - Kon Tum (Xe tải)" at bounding box center [140, 42] width 190 height 15
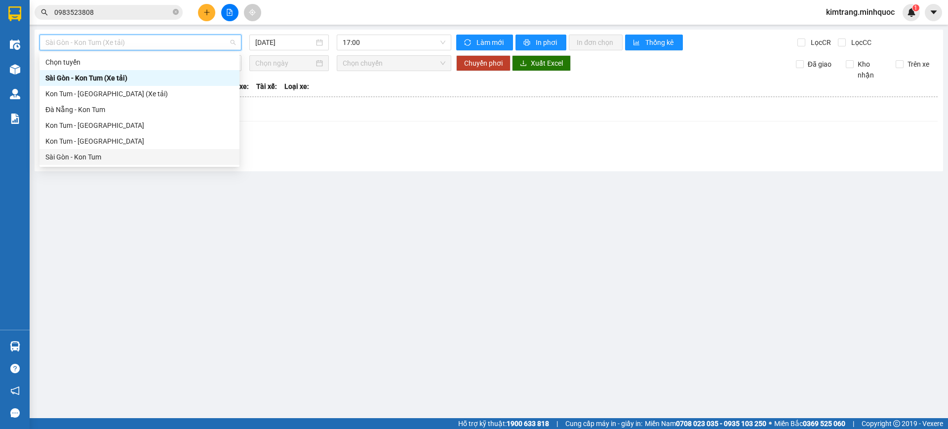
click at [95, 157] on div "Sài Gòn - Kon Tum" at bounding box center [139, 157] width 188 height 11
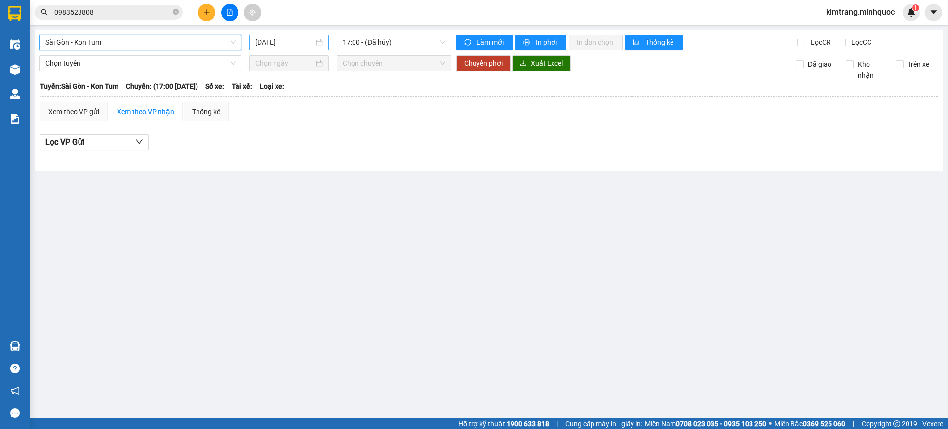
click at [295, 43] on input "14/08/2025" at bounding box center [284, 42] width 59 height 11
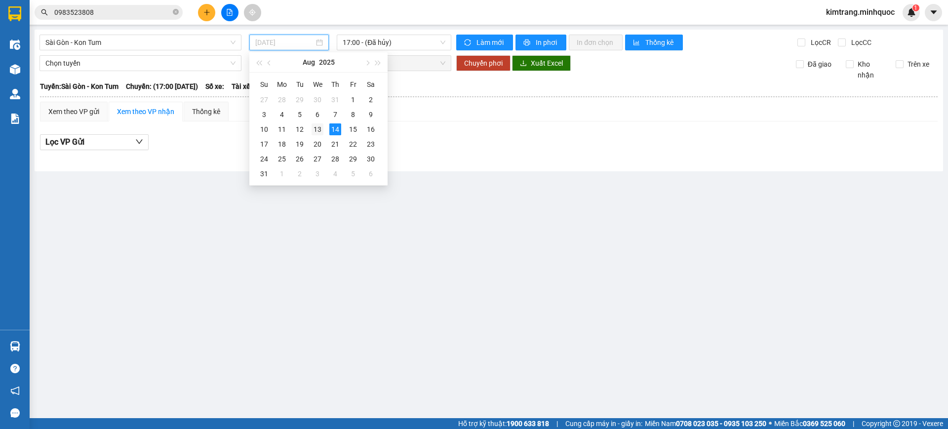
click at [318, 130] on div "13" at bounding box center [318, 129] width 12 height 12
type input "13/08/2025"
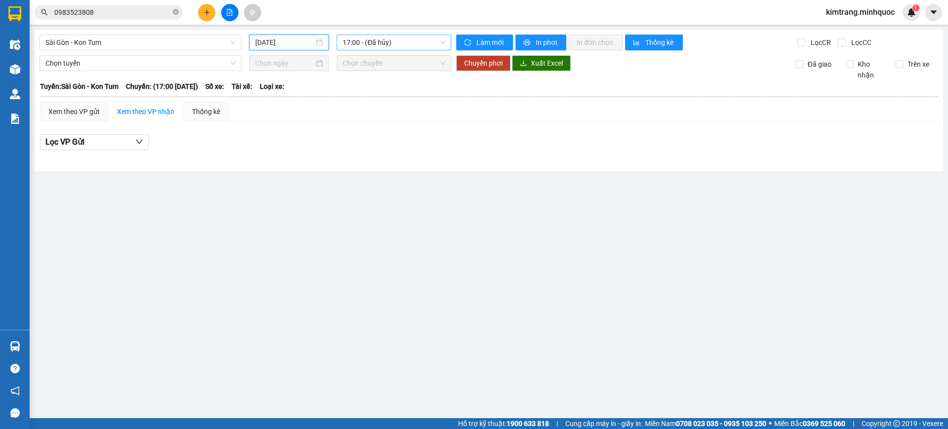
click at [398, 42] on span "17:00 - (Đã hủy)" at bounding box center [394, 42] width 103 height 15
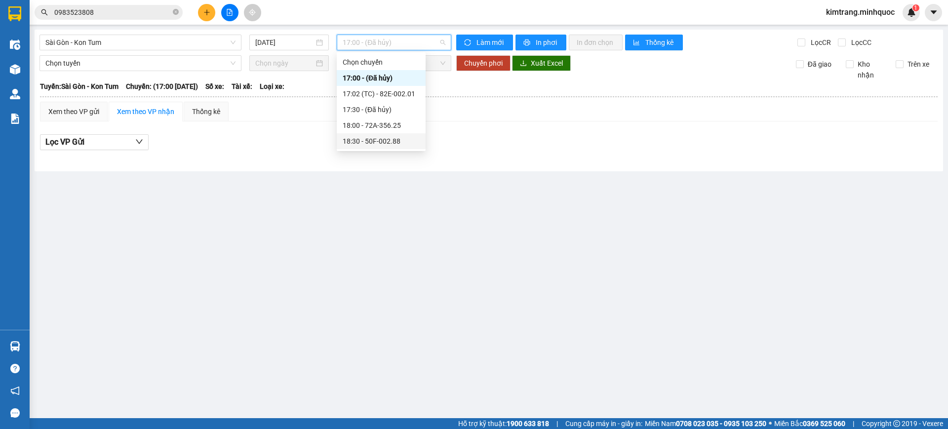
click at [401, 140] on div "18:30 - 50F-002.88" at bounding box center [381, 141] width 77 height 11
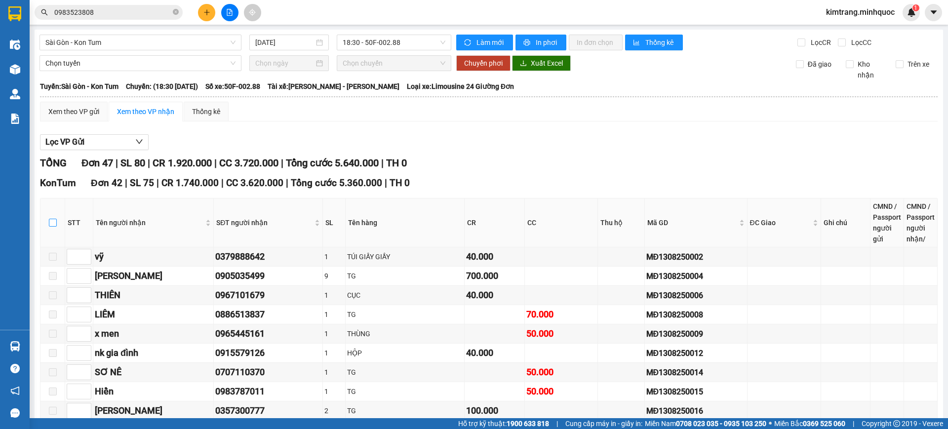
click at [52, 222] on input "checkbox" at bounding box center [53, 223] width 8 height 8
checkbox input "true"
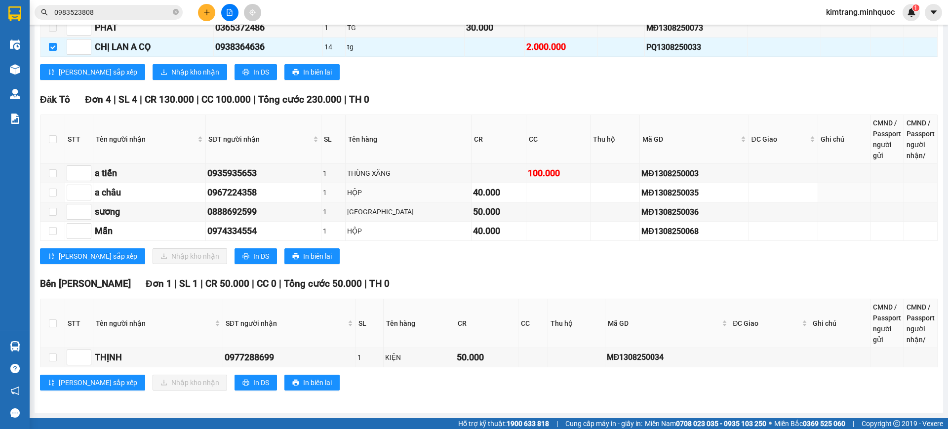
scroll to position [794, 0]
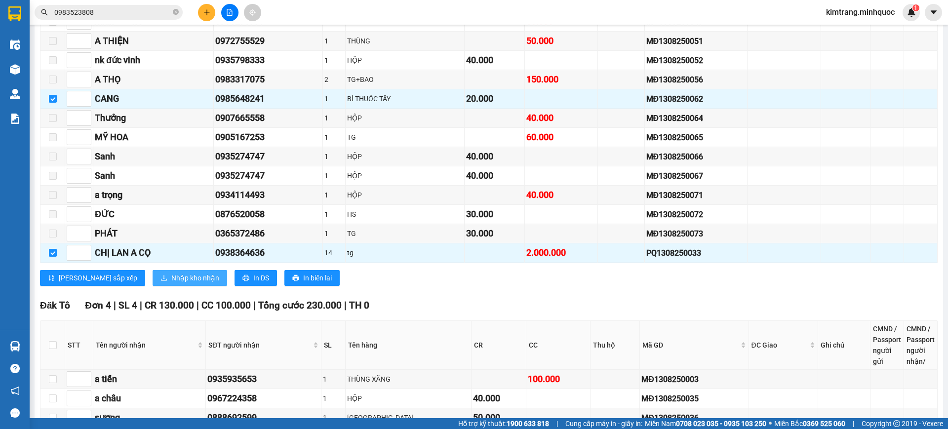
click at [171, 275] on span "Nhập kho nhận" at bounding box center [195, 278] width 48 height 11
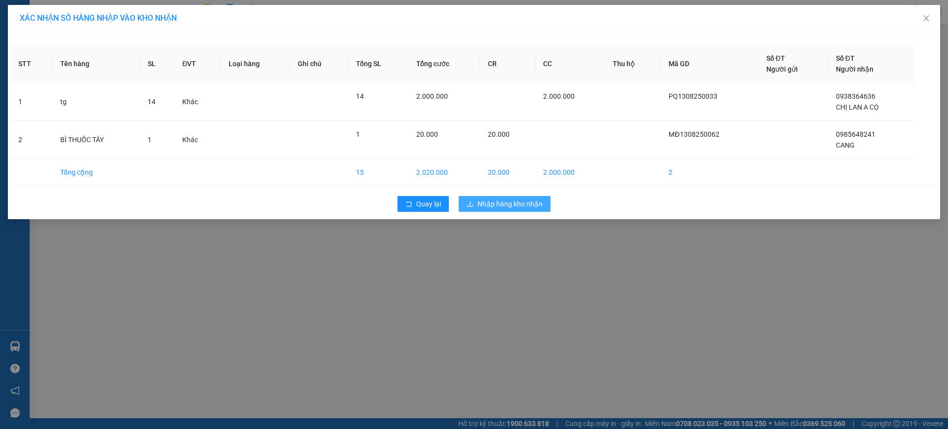
click at [510, 211] on button "Nhập hàng kho nhận" at bounding box center [505, 204] width 92 height 16
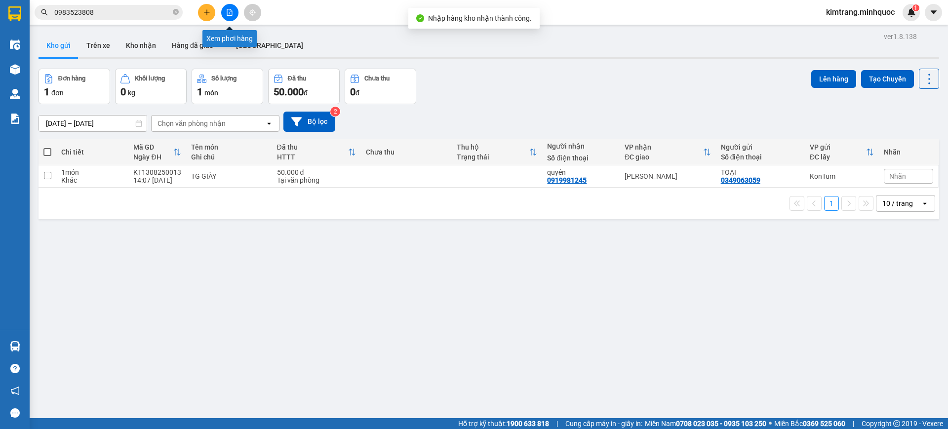
click at [228, 12] on icon "file-add" at bounding box center [229, 12] width 7 height 7
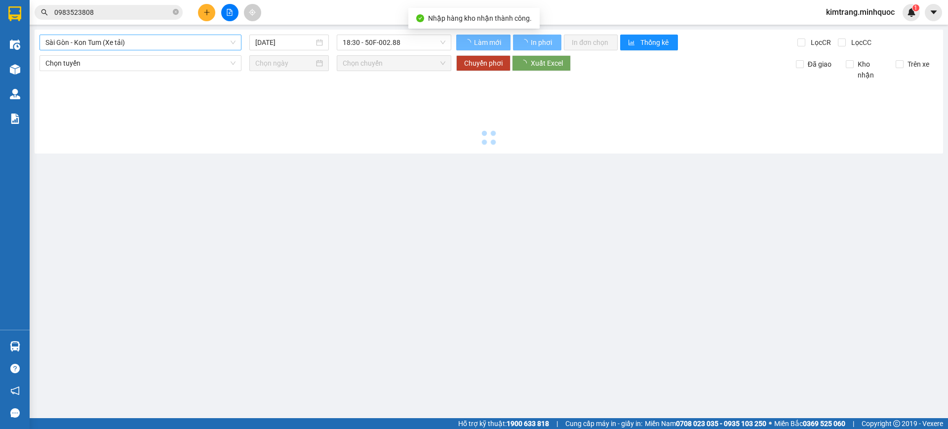
type input "14/08/2025"
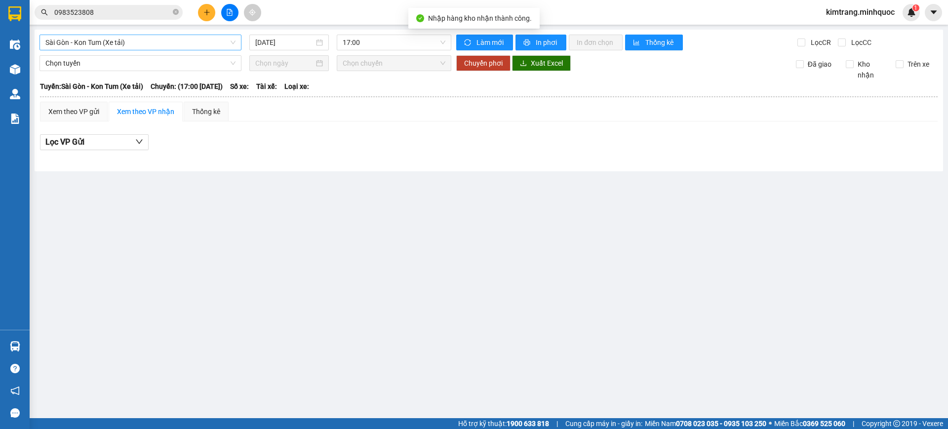
click at [116, 46] on span "Sài Gòn - Kon Tum (Xe tải)" at bounding box center [140, 42] width 190 height 15
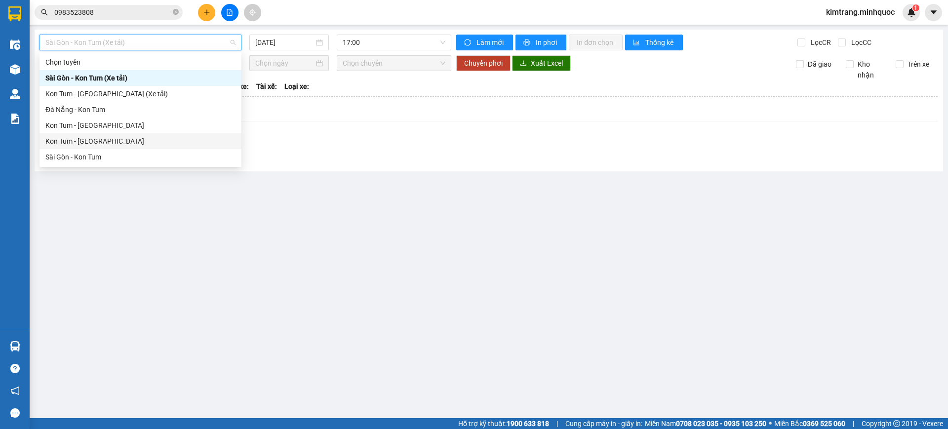
click at [385, 170] on div "Sài Gòn - Kon Tum (Xe tải) 14/08/2025 17:00 Làm mới In phơi In đơn chọn Thống k…" at bounding box center [489, 101] width 909 height 142
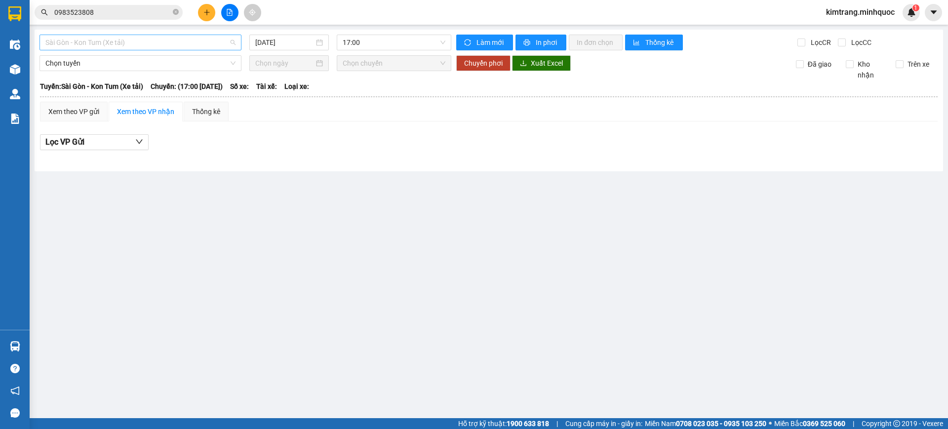
click at [89, 39] on span "Sài Gòn - Kon Tum (Xe tải)" at bounding box center [140, 42] width 190 height 15
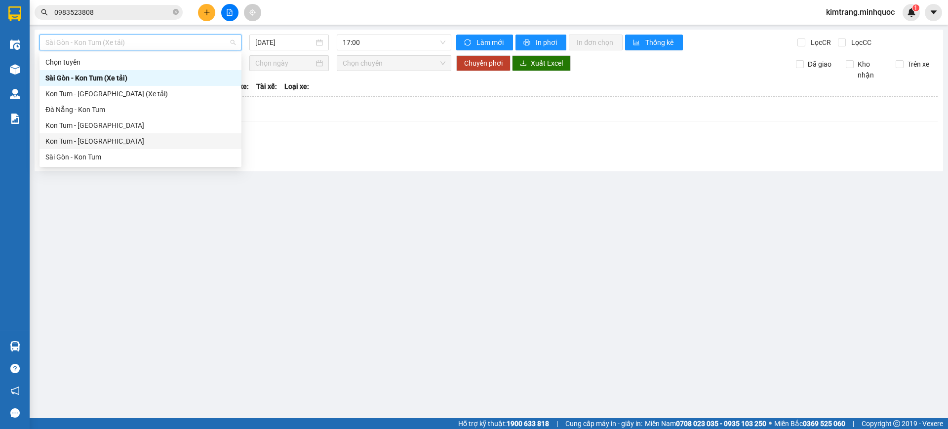
click at [110, 142] on div "Kon Tum - Sài Gòn" at bounding box center [140, 141] width 190 height 11
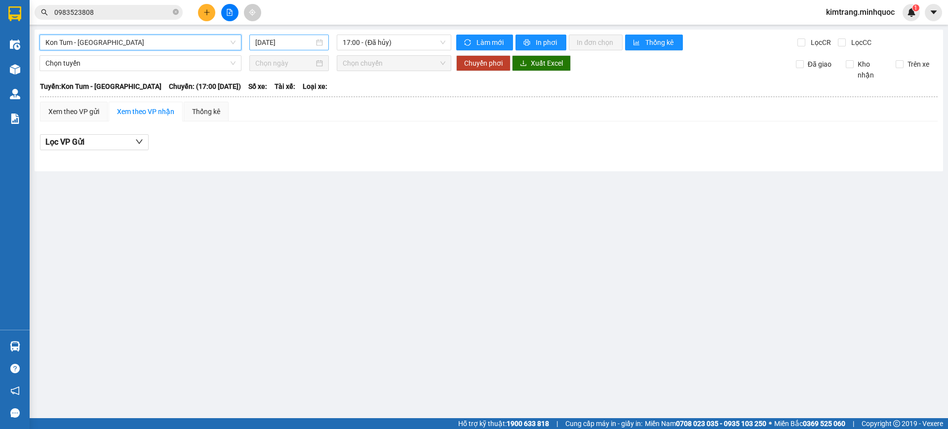
click at [289, 46] on input "14/08/2025" at bounding box center [284, 42] width 59 height 11
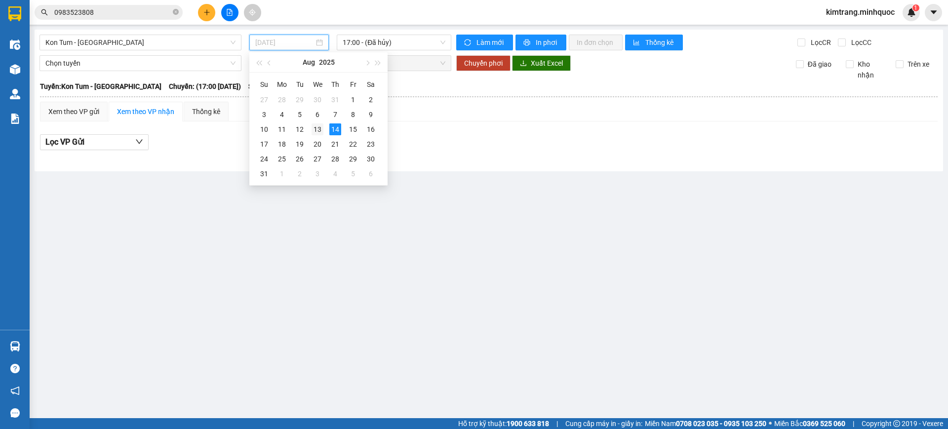
click at [321, 128] on div "13" at bounding box center [318, 129] width 12 height 12
type input "13/08/2025"
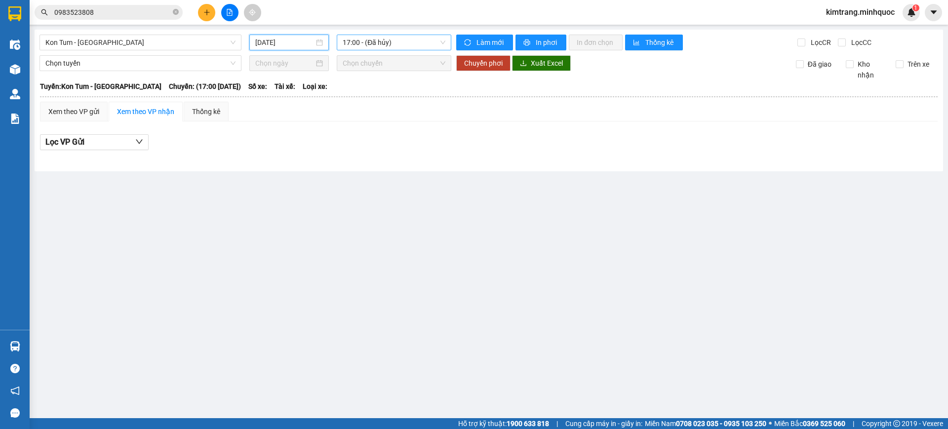
click at [390, 46] on span "17:00 - (Đã hủy)" at bounding box center [394, 42] width 103 height 15
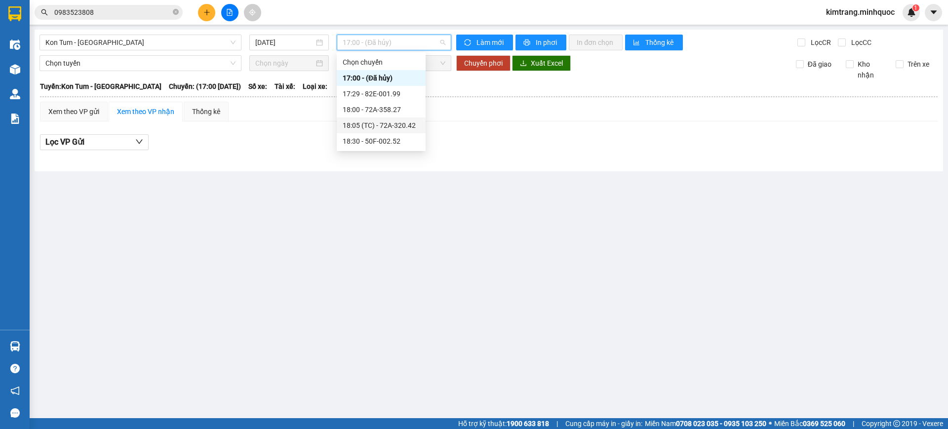
click at [404, 126] on div "18:05 (TC) - 72A-320.42" at bounding box center [381, 125] width 77 height 11
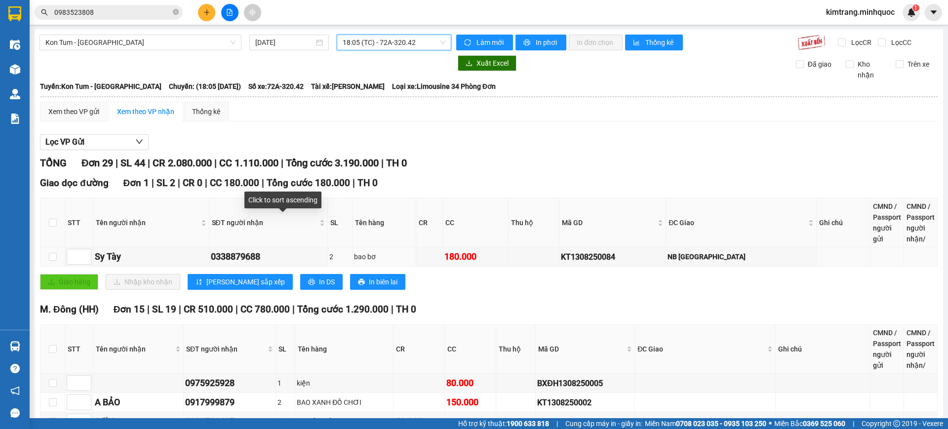
scroll to position [206, 0]
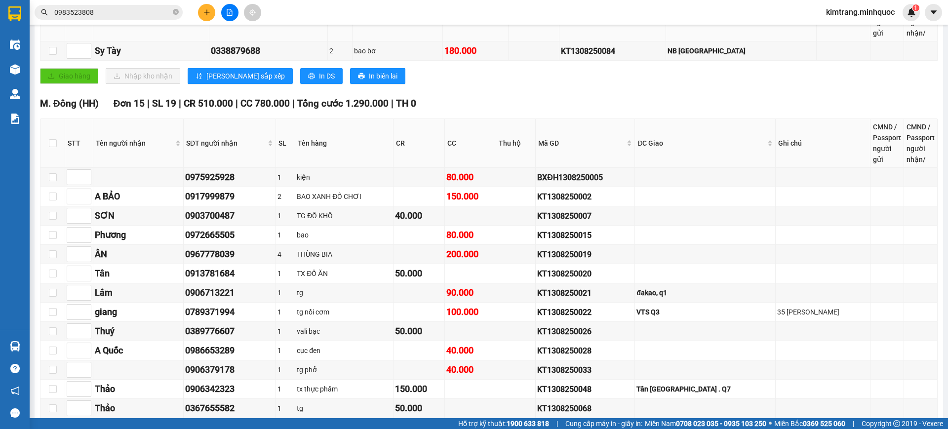
click at [50, 134] on th at bounding box center [52, 143] width 25 height 49
click at [47, 140] on th at bounding box center [52, 143] width 25 height 49
click at [51, 141] on input "checkbox" at bounding box center [53, 143] width 8 height 8
checkbox input "true"
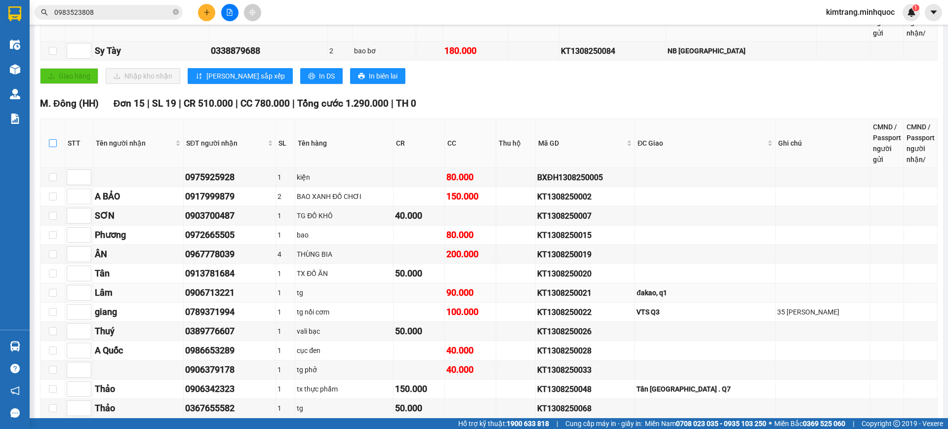
checkbox input "true"
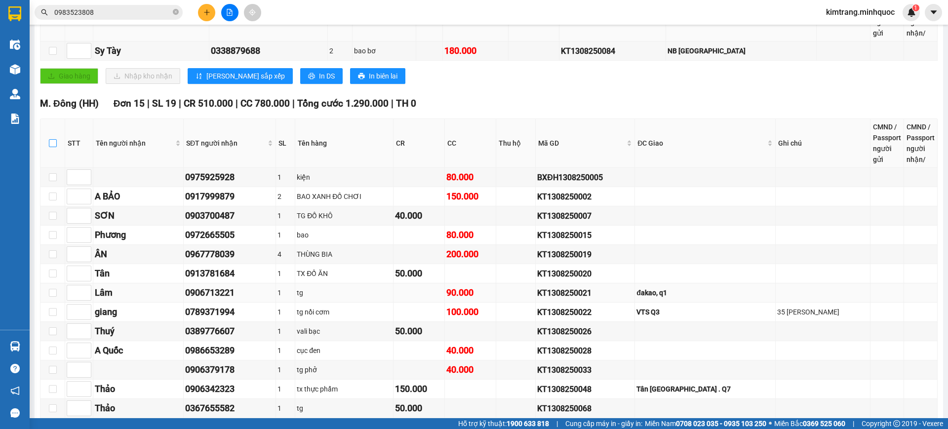
checkbox input "true"
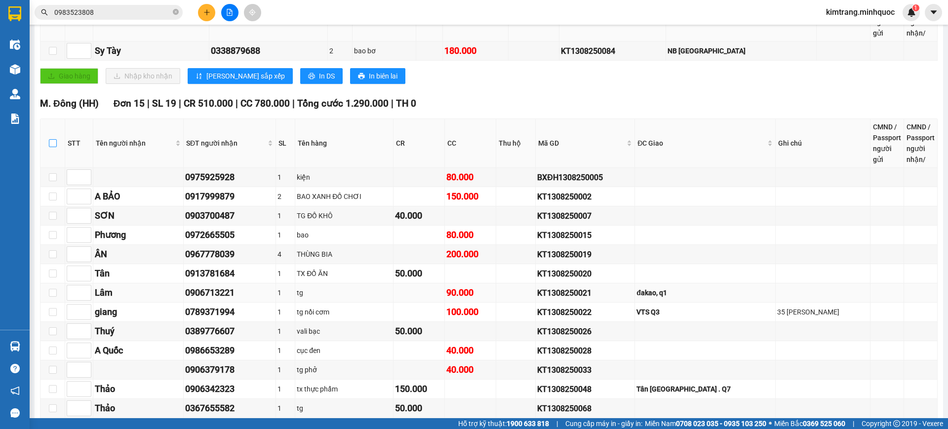
checkbox input "true"
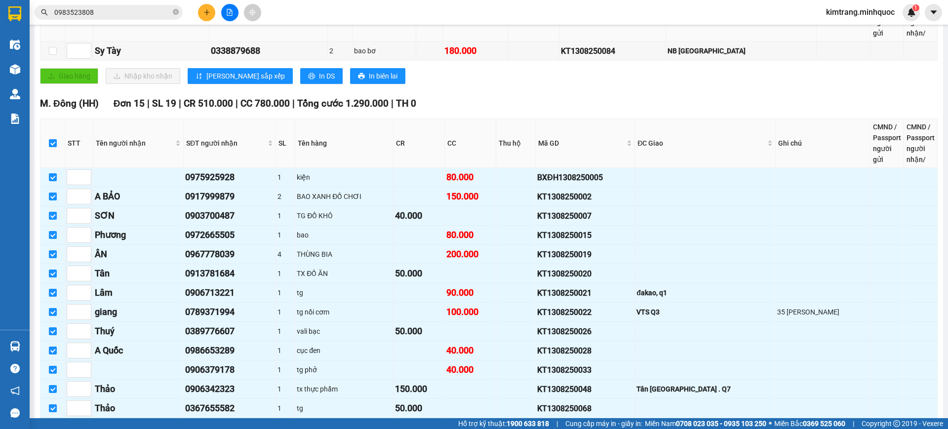
click at [54, 142] on input "checkbox" at bounding box center [53, 143] width 8 height 8
checkbox input "false"
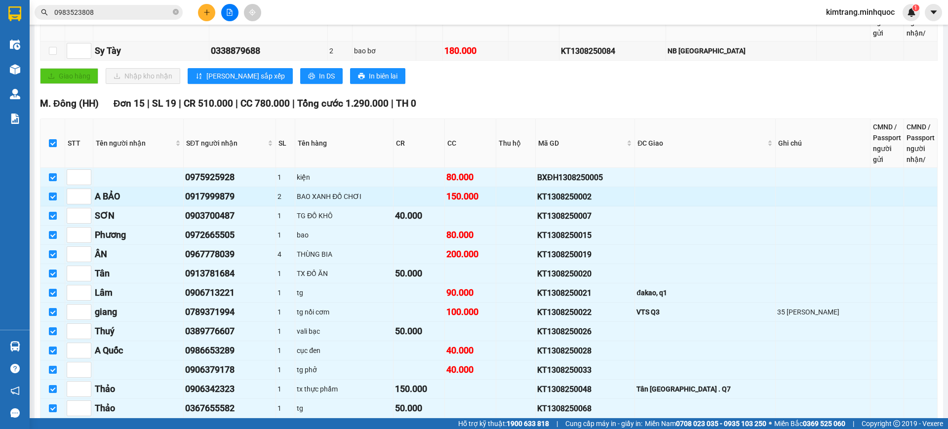
checkbox input "false"
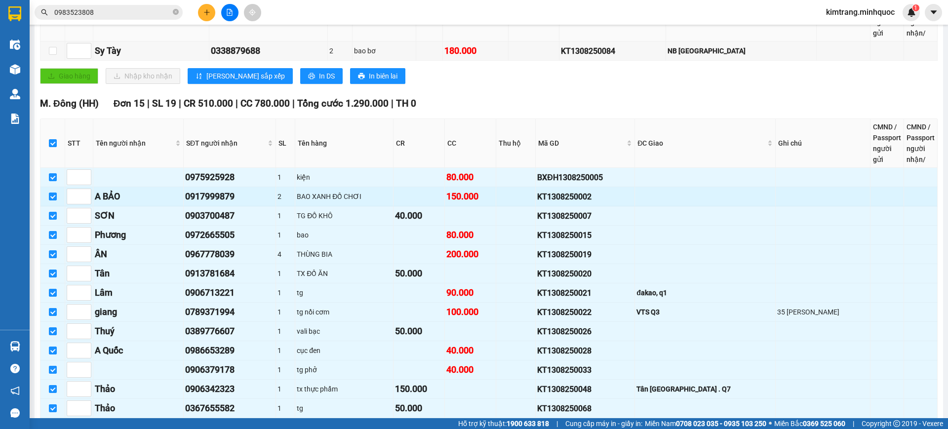
checkbox input "false"
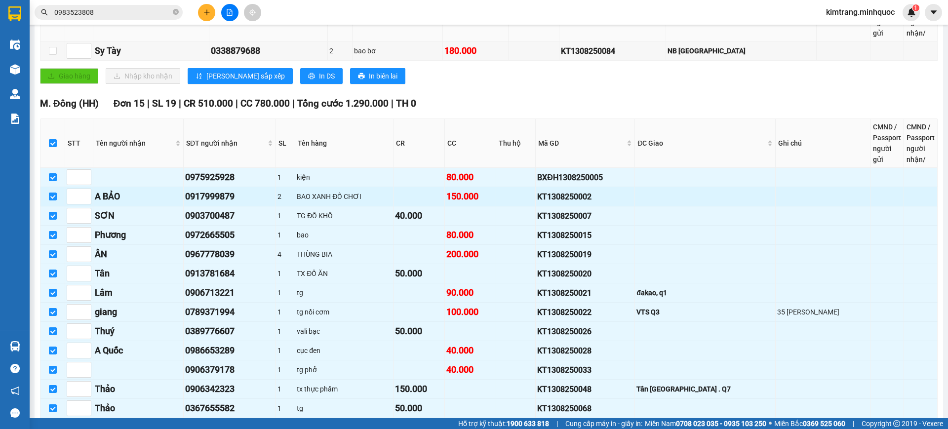
checkbox input "false"
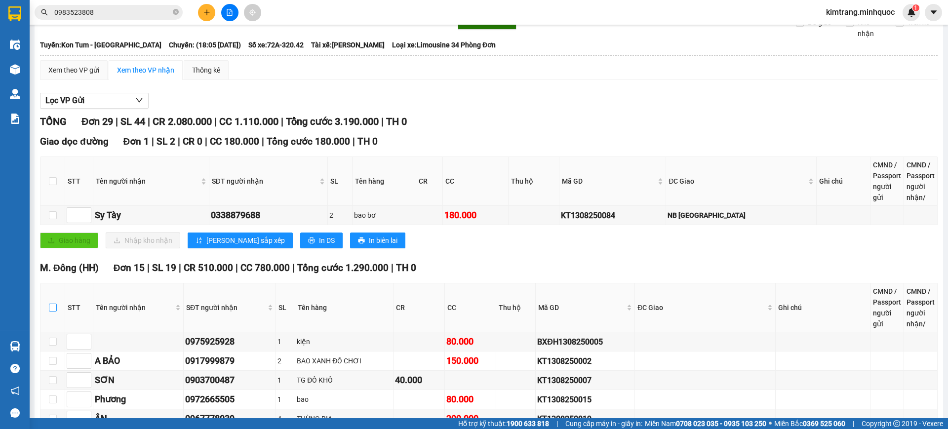
scroll to position [0, 0]
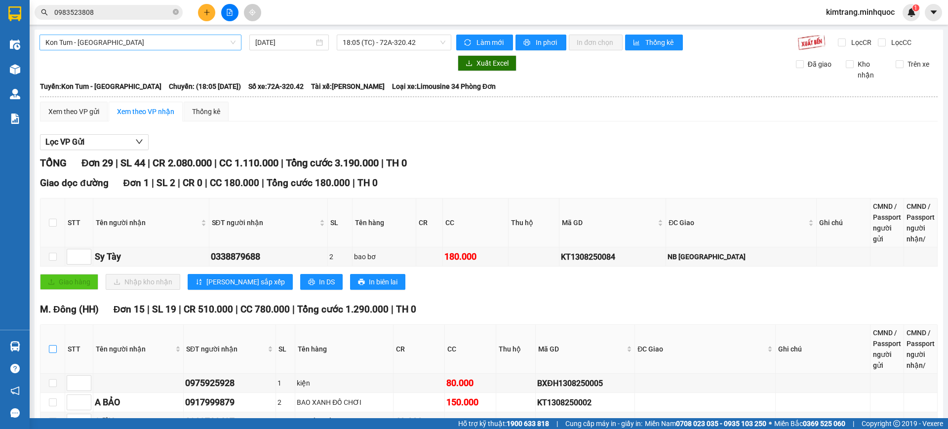
click at [105, 46] on span "Kon Tum - Sài Gòn" at bounding box center [140, 42] width 190 height 15
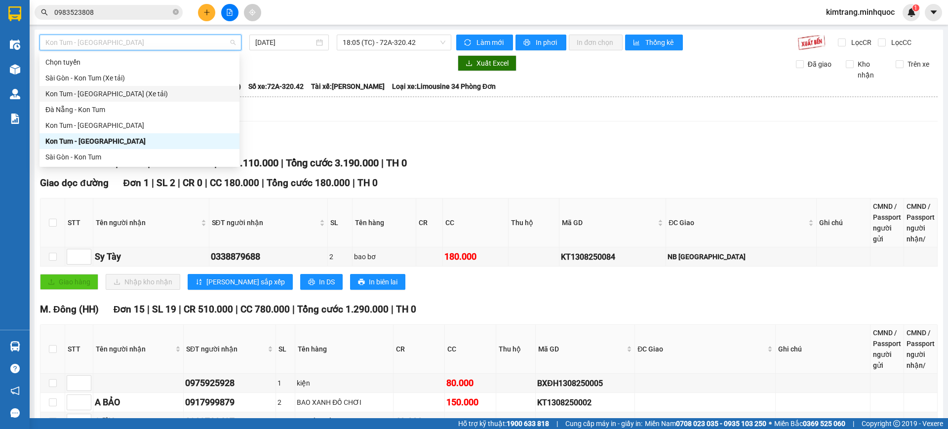
click at [88, 159] on div "Sài Gòn - Kon Tum" at bounding box center [139, 157] width 188 height 11
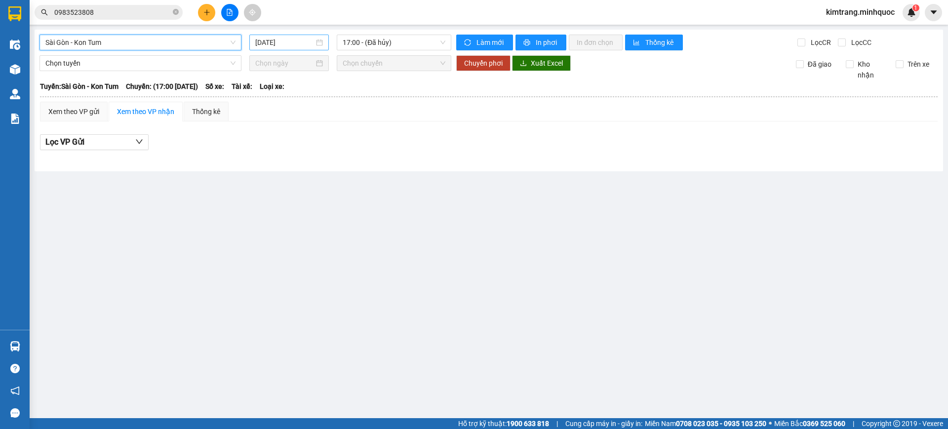
click at [281, 46] on input "14/08/2025" at bounding box center [284, 42] width 59 height 11
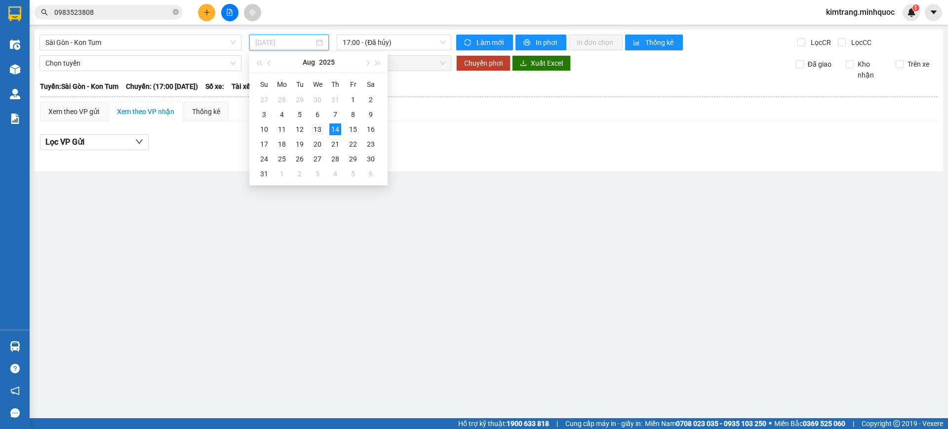
click at [317, 129] on div "13" at bounding box center [318, 129] width 12 height 12
type input "13/08/2025"
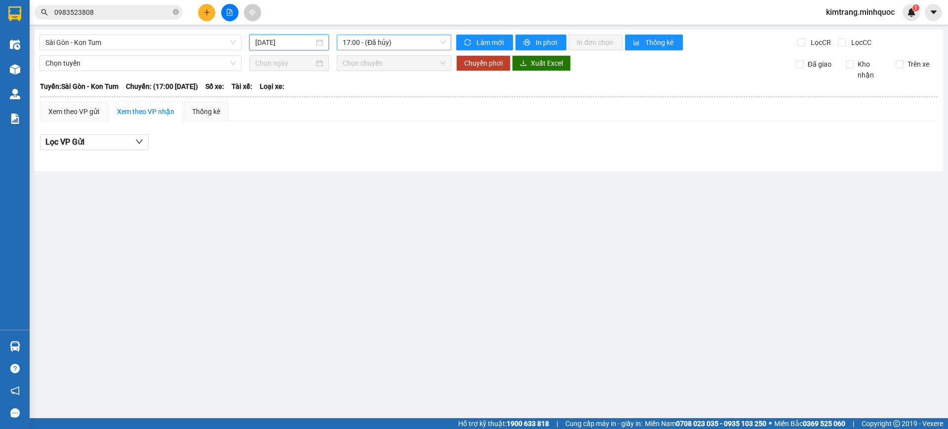
click at [423, 45] on span "17:00 - (Đã hủy)" at bounding box center [394, 42] width 103 height 15
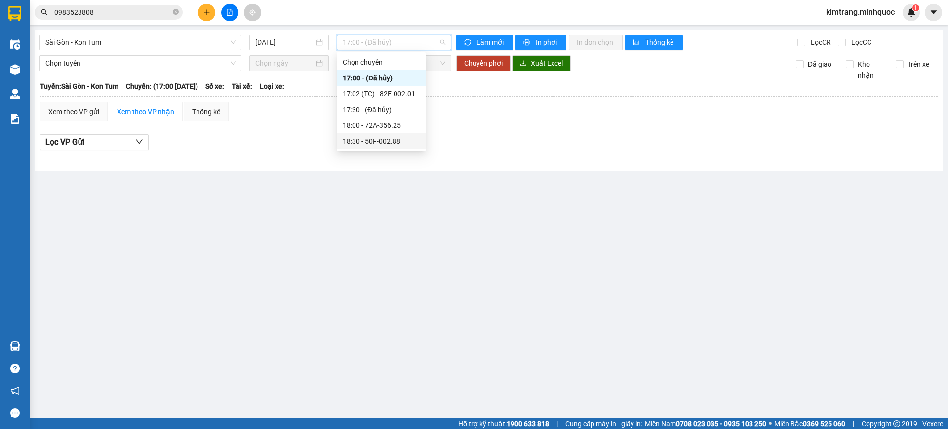
click at [410, 140] on div "18:30 - 50F-002.88" at bounding box center [381, 141] width 77 height 11
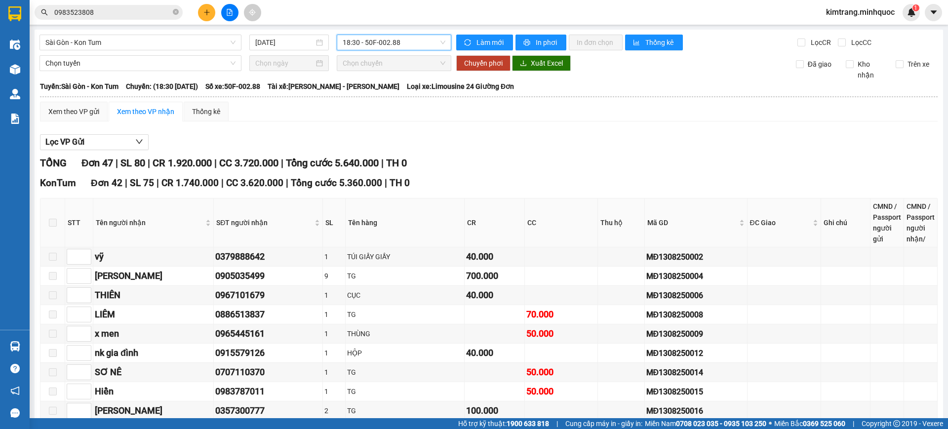
click at [383, 40] on span "18:30 - 50F-002.88" at bounding box center [394, 42] width 103 height 15
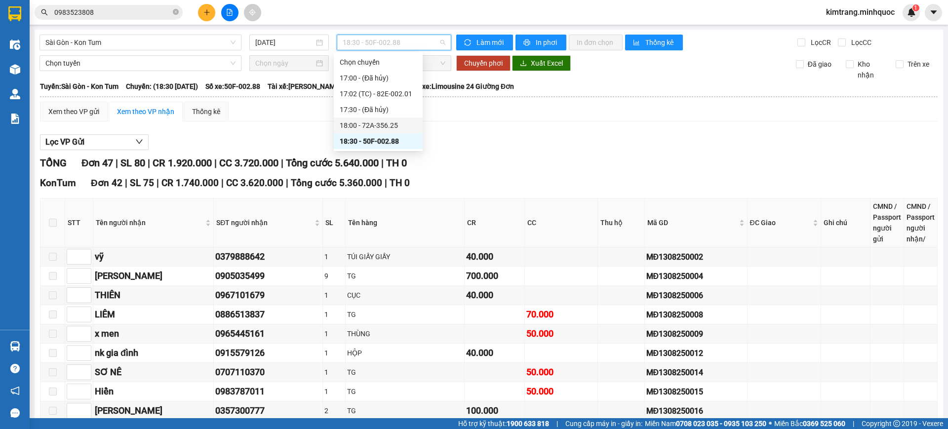
click at [399, 124] on div "18:00 - 72A-356.25" at bounding box center [378, 125] width 77 height 11
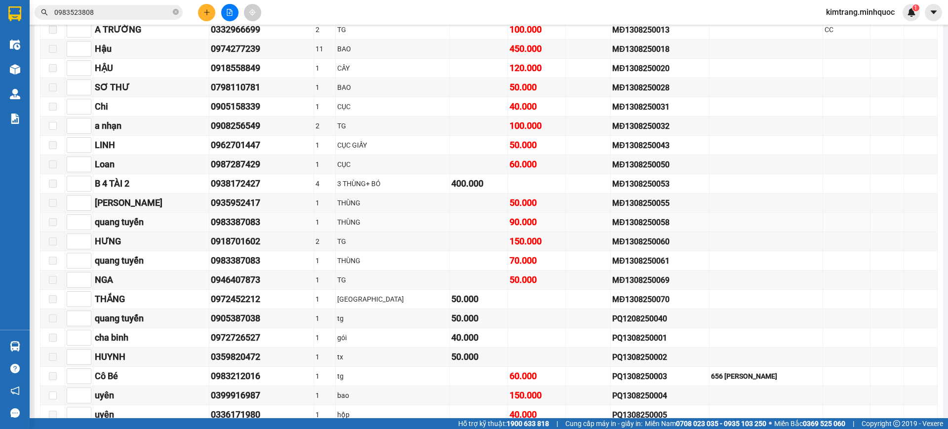
scroll to position [206, 0]
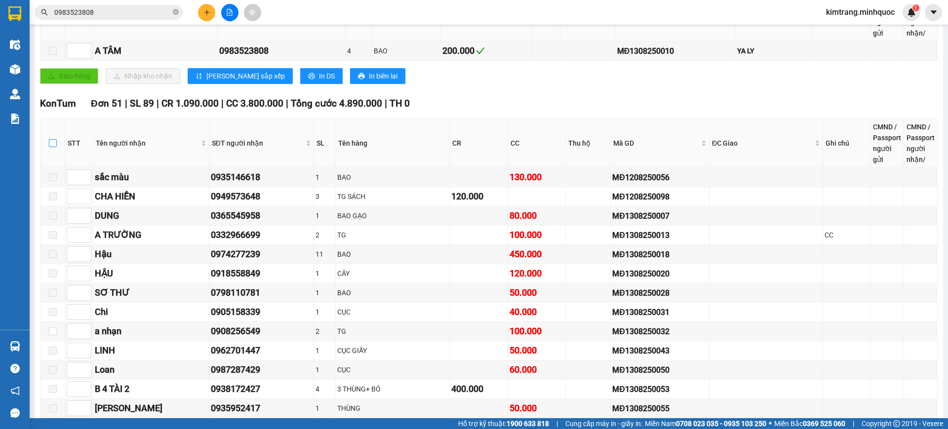
click at [55, 141] on input "checkbox" at bounding box center [53, 143] width 8 height 8
checkbox input "true"
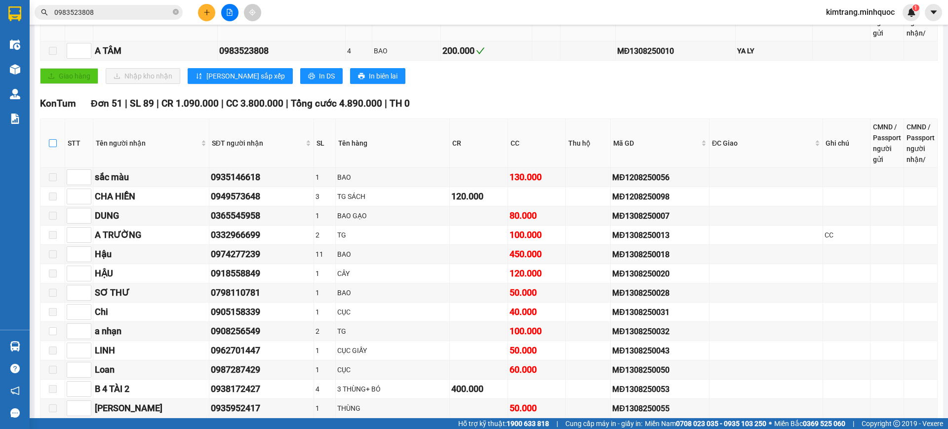
checkbox input "true"
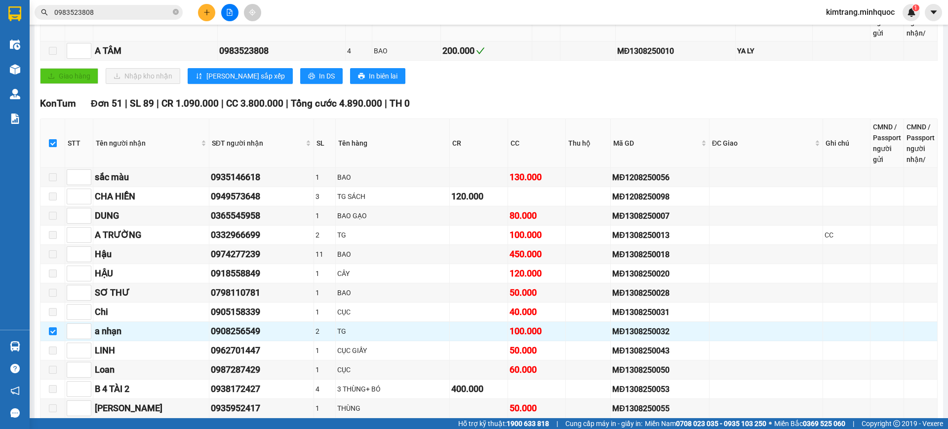
click at [55, 141] on input "checkbox" at bounding box center [53, 143] width 8 height 8
checkbox input "false"
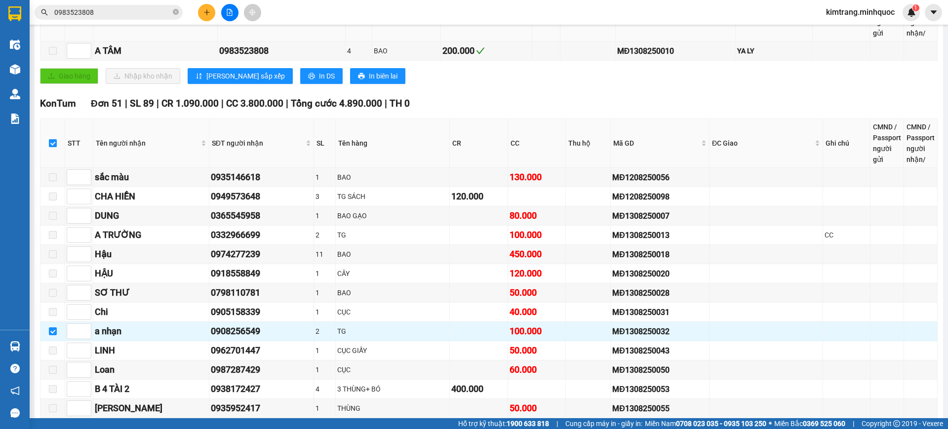
checkbox input "false"
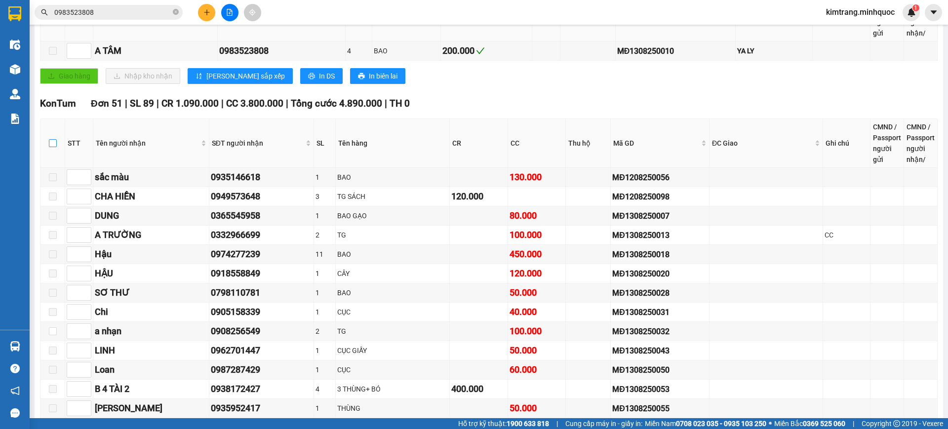
click at [51, 148] on label at bounding box center [53, 143] width 8 height 11
click at [51, 147] on input "checkbox" at bounding box center [53, 143] width 8 height 8
checkbox input "true"
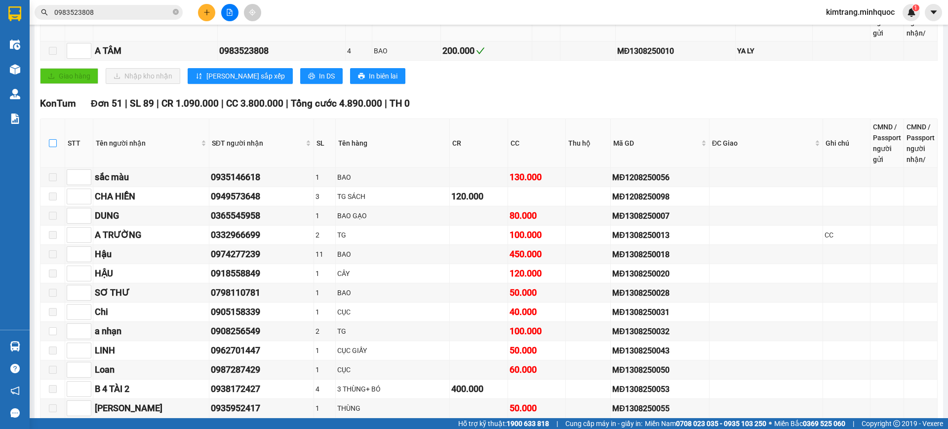
checkbox input "true"
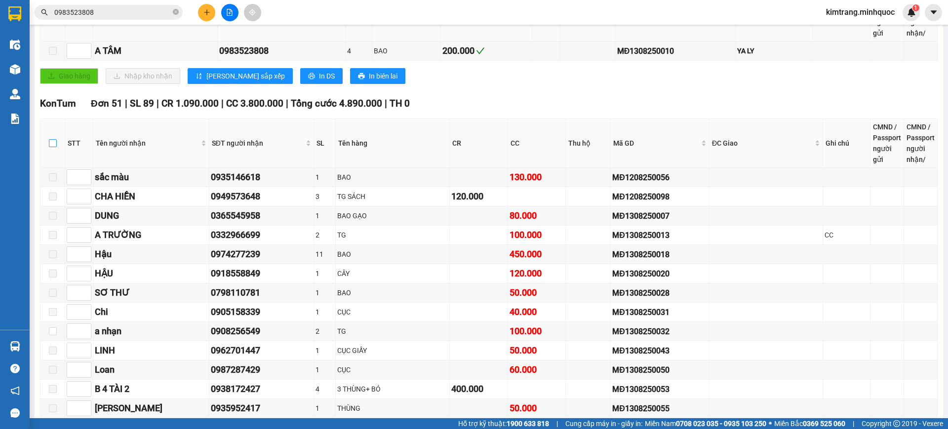
checkbox input "true"
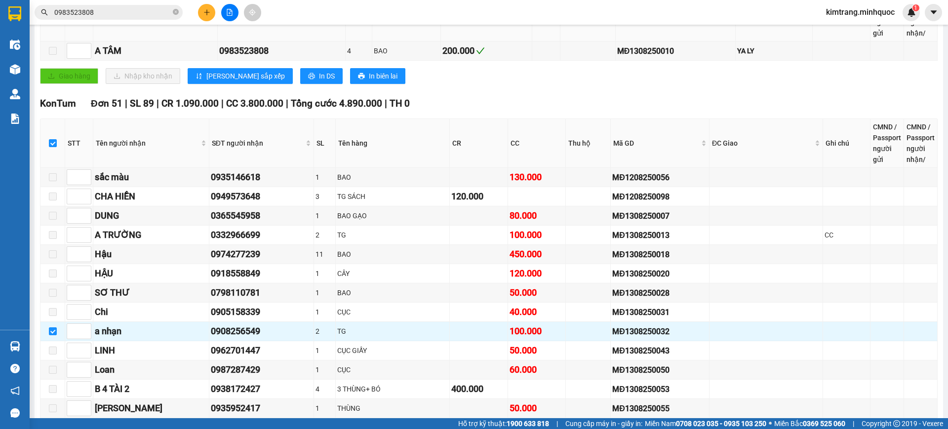
click at [55, 137] on th at bounding box center [52, 143] width 25 height 49
click at [56, 141] on input "checkbox" at bounding box center [53, 143] width 8 height 8
checkbox input "false"
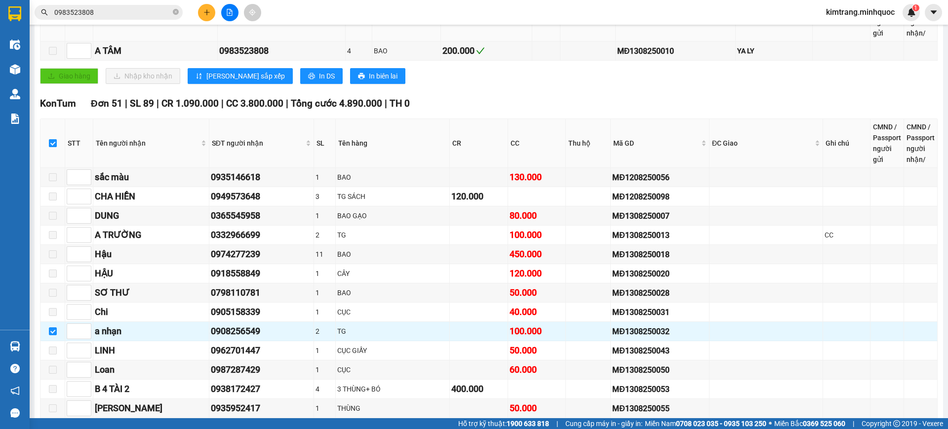
checkbox input "false"
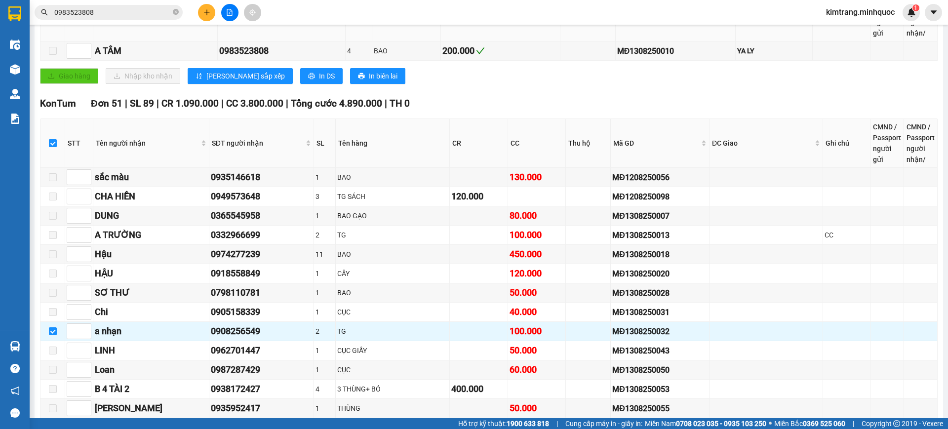
checkbox input "false"
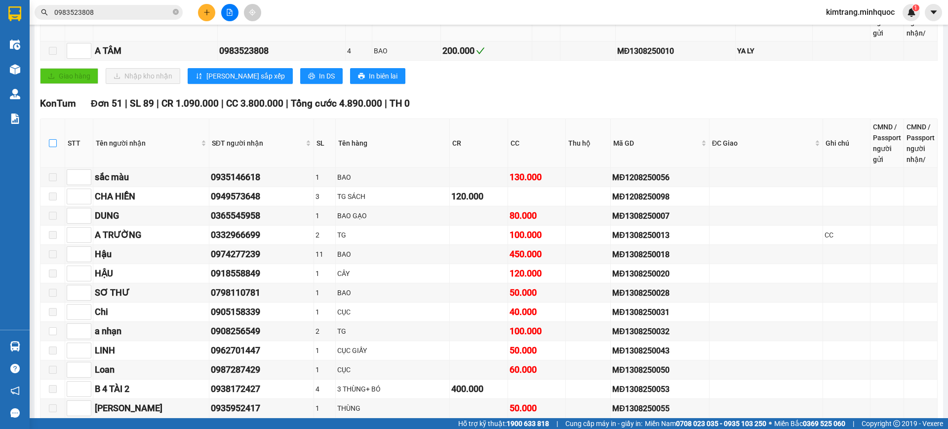
click at [56, 141] on input "checkbox" at bounding box center [53, 143] width 8 height 8
checkbox input "true"
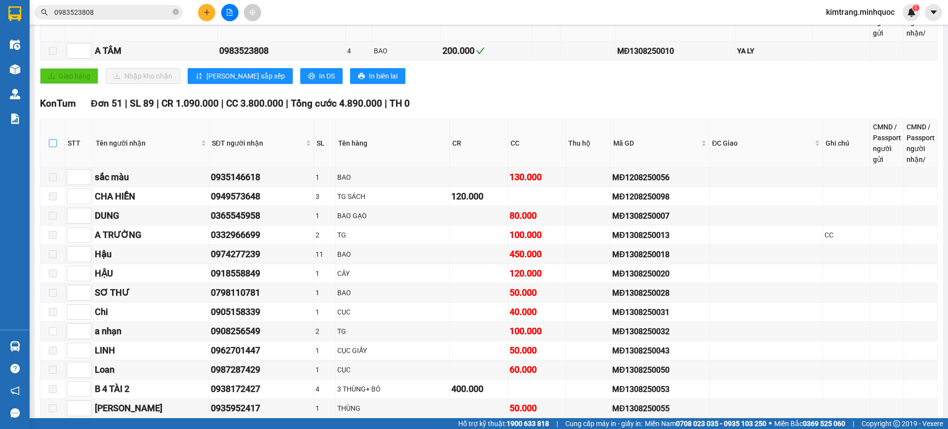
checkbox input "true"
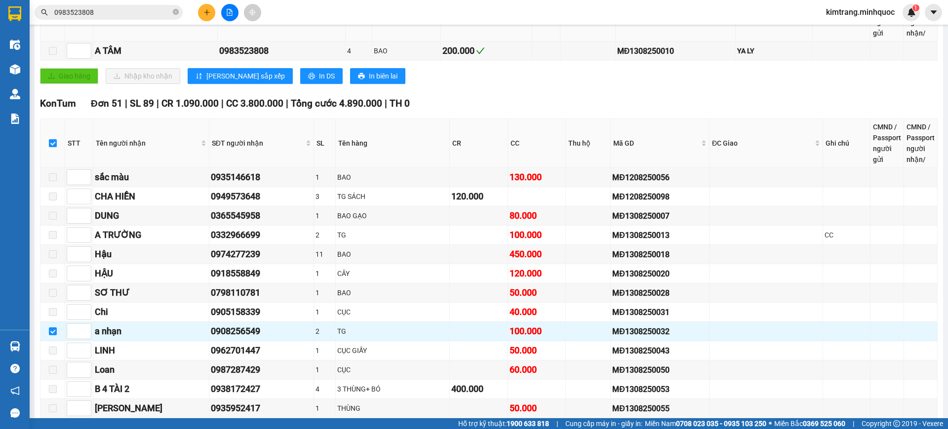
click at [56, 141] on input "checkbox" at bounding box center [53, 143] width 8 height 8
checkbox input "false"
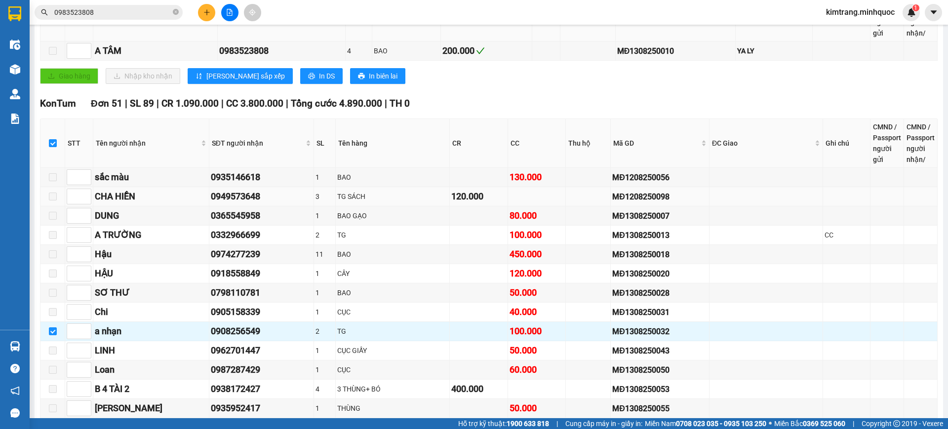
checkbox input "false"
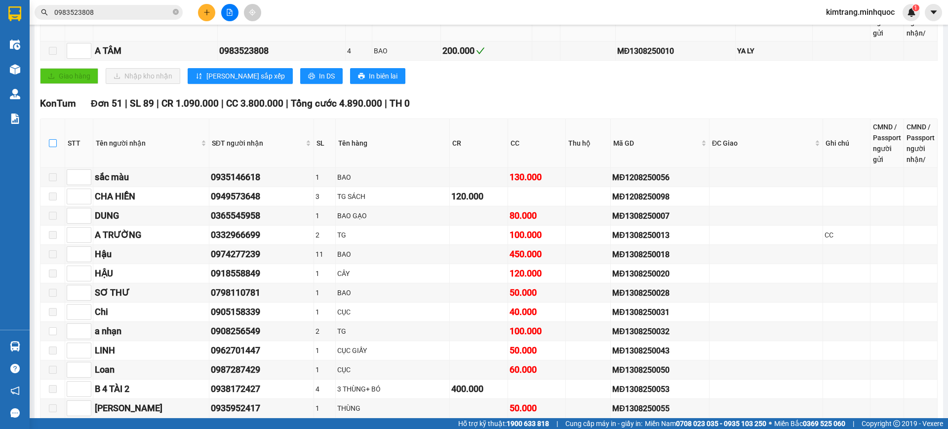
click at [49, 143] on input "checkbox" at bounding box center [53, 143] width 8 height 8
checkbox input "true"
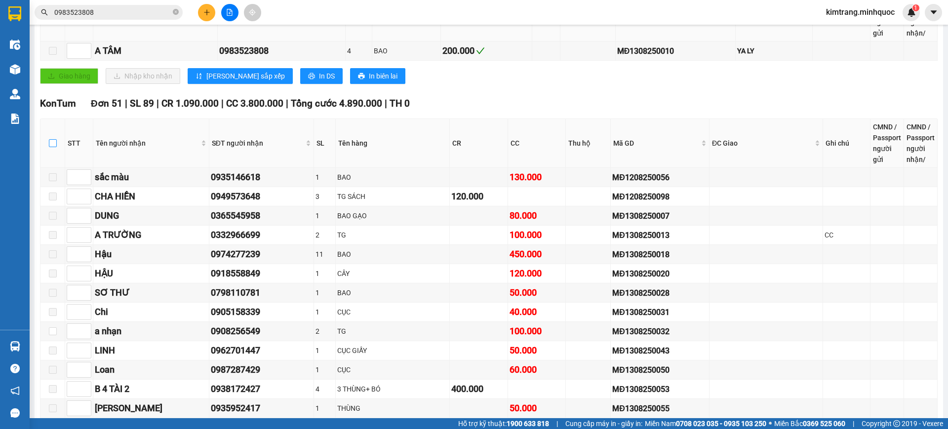
checkbox input "true"
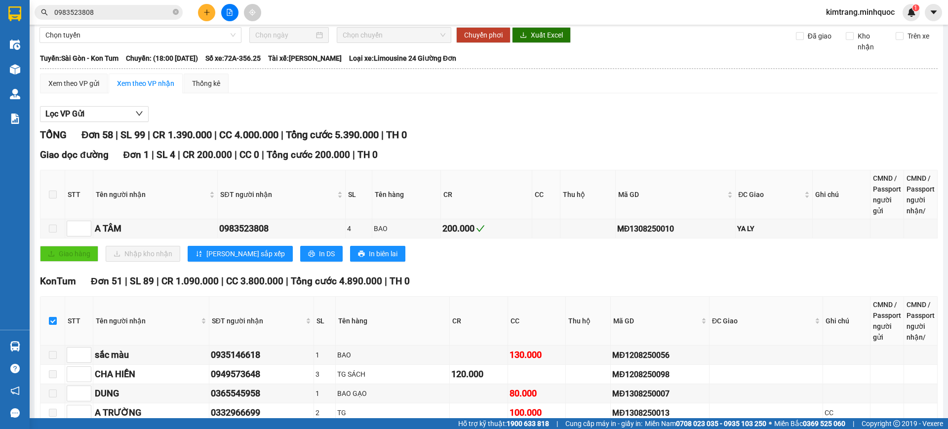
scroll to position [0, 0]
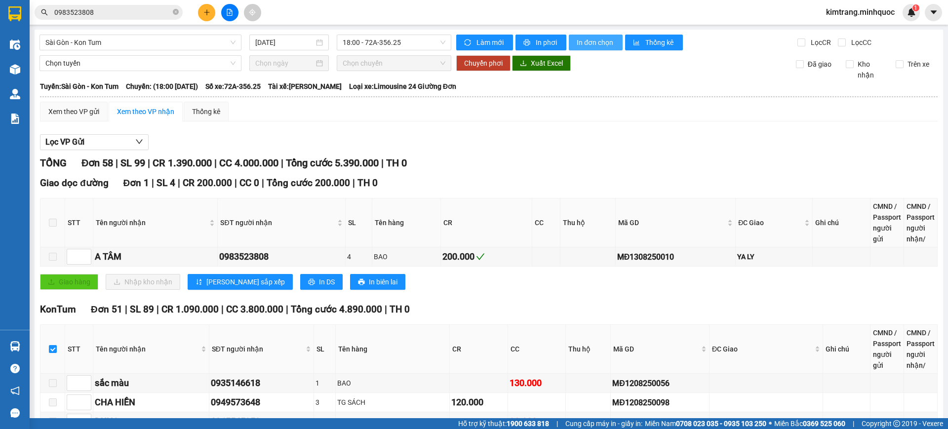
click at [590, 46] on span "In đơn chọn" at bounding box center [596, 42] width 38 height 11
click at [372, 44] on span "18:00 - 72A-356.25" at bounding box center [394, 42] width 103 height 15
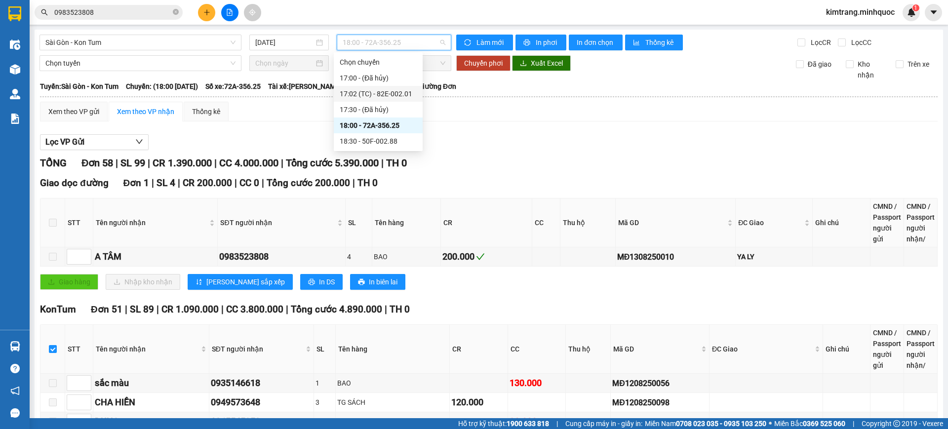
click at [387, 96] on div "17:02 (TC) - 82E-002.01" at bounding box center [378, 93] width 77 height 11
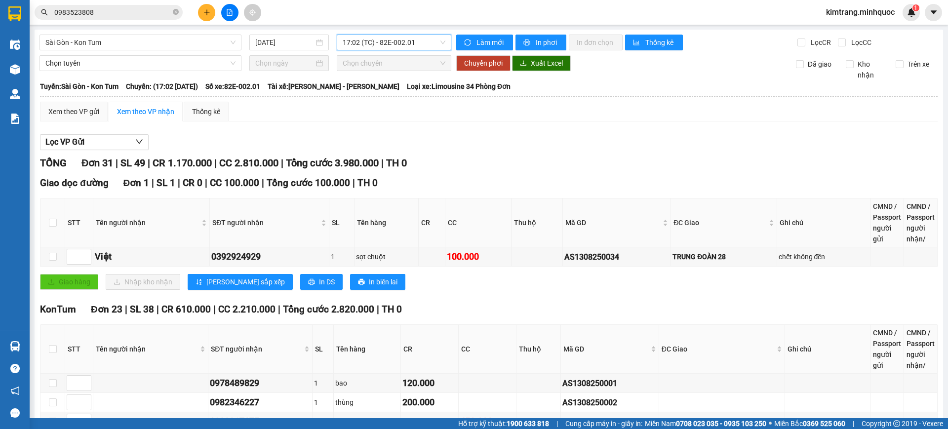
click at [235, 7] on button at bounding box center [229, 12] width 17 height 17
click at [174, 43] on span "Sài Gòn - Kon Tum" at bounding box center [140, 42] width 190 height 15
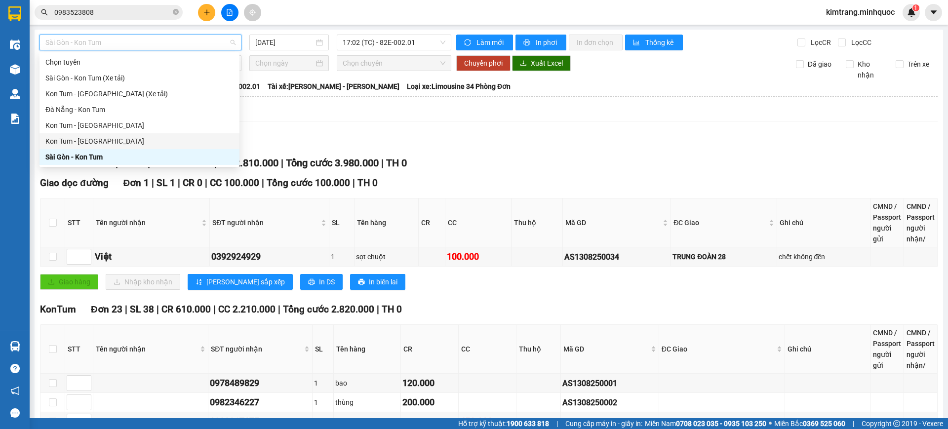
click at [84, 123] on div "Kon Tum - Đà Nẵng" at bounding box center [139, 125] width 188 height 11
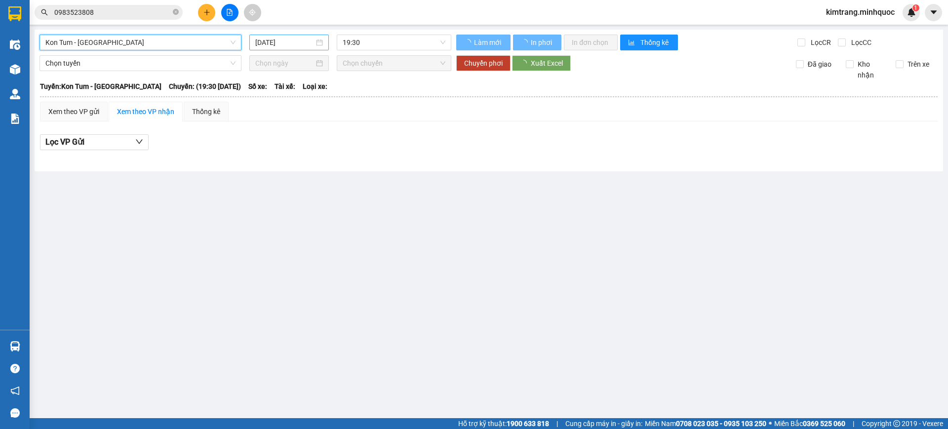
click at [280, 39] on input "14/08/2025" at bounding box center [284, 42] width 59 height 11
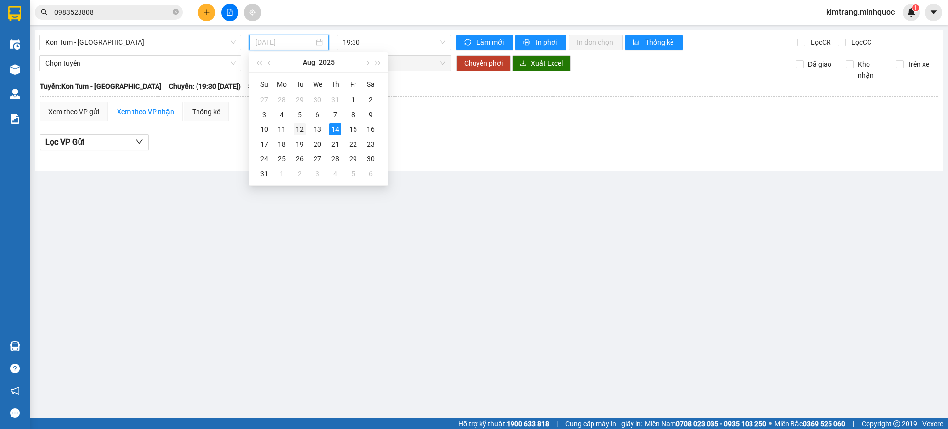
click at [302, 129] on div "12" at bounding box center [300, 129] width 12 height 12
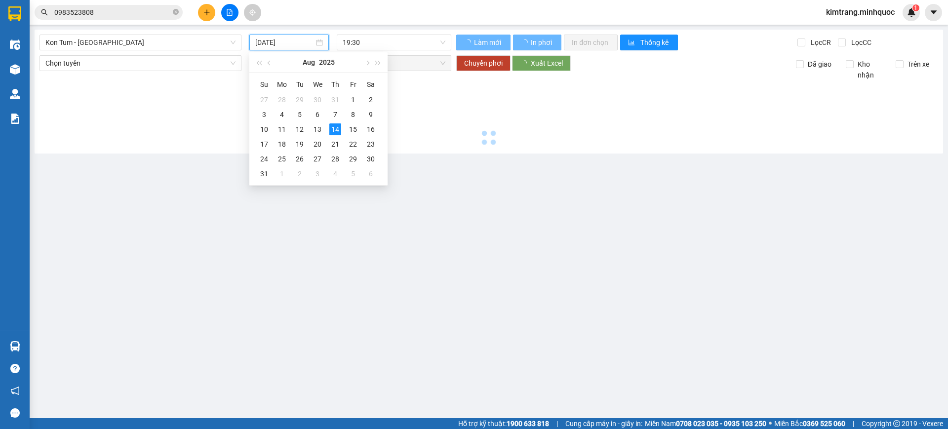
type input "12/08/2025"
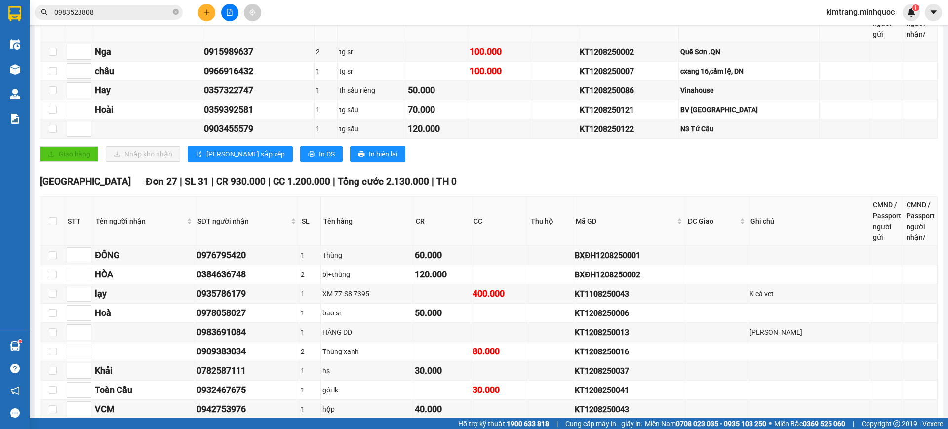
scroll to position [411, 0]
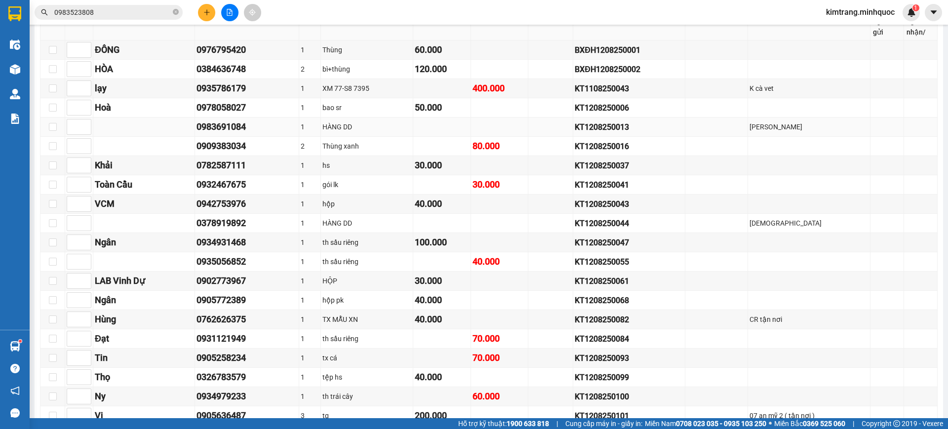
click at [624, 131] on div "KT1208250013" at bounding box center [629, 127] width 109 height 12
click at [597, 223] on div "KT1208250044" at bounding box center [629, 223] width 109 height 12
click at [625, 128] on div "KT1208250013" at bounding box center [629, 127] width 109 height 12
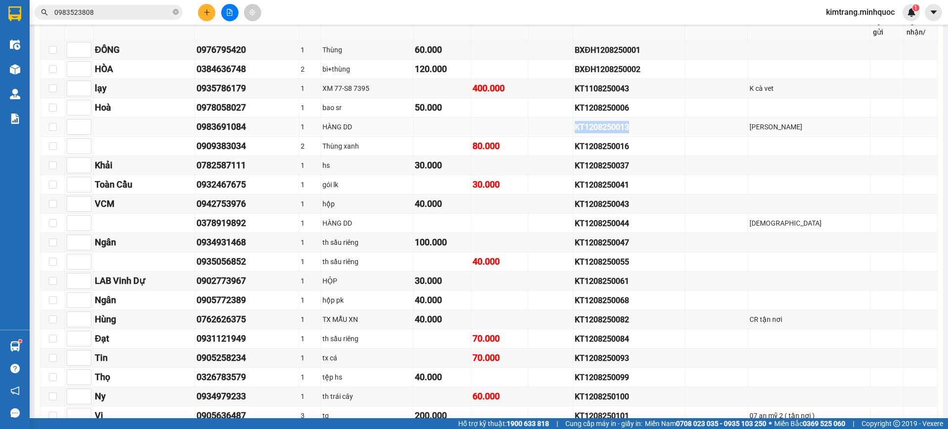
click at [625, 128] on div "KT1208250013" at bounding box center [629, 127] width 109 height 12
click at [624, 221] on div "KT1208250044" at bounding box center [629, 223] width 109 height 12
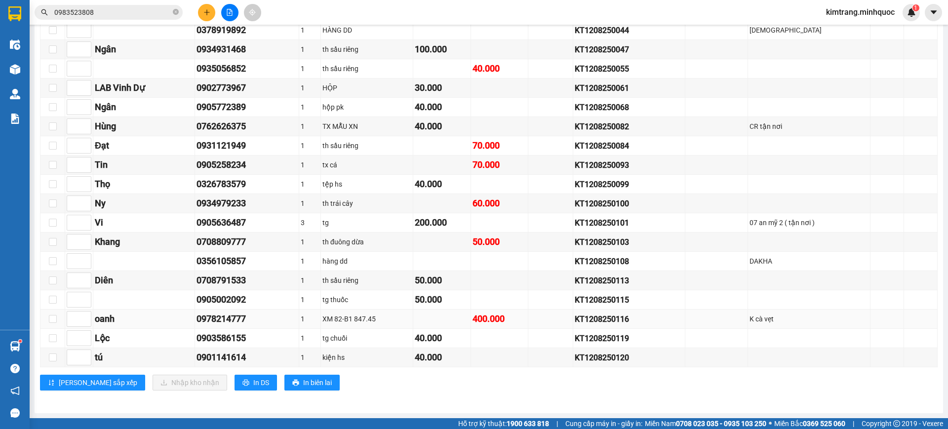
click at [611, 317] on div "KT1208250116" at bounding box center [629, 319] width 109 height 12
click at [611, 318] on div "KT1208250116" at bounding box center [629, 319] width 109 height 12
click at [609, 257] on div "KT1208250108" at bounding box center [629, 261] width 109 height 12
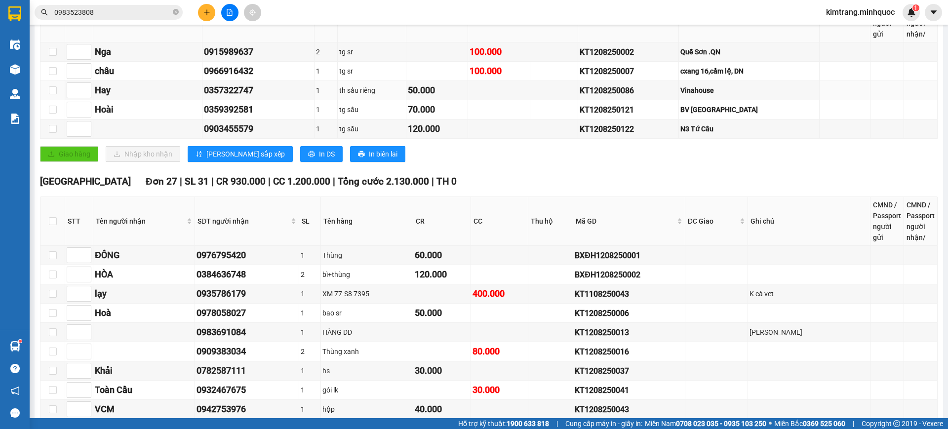
scroll to position [0, 0]
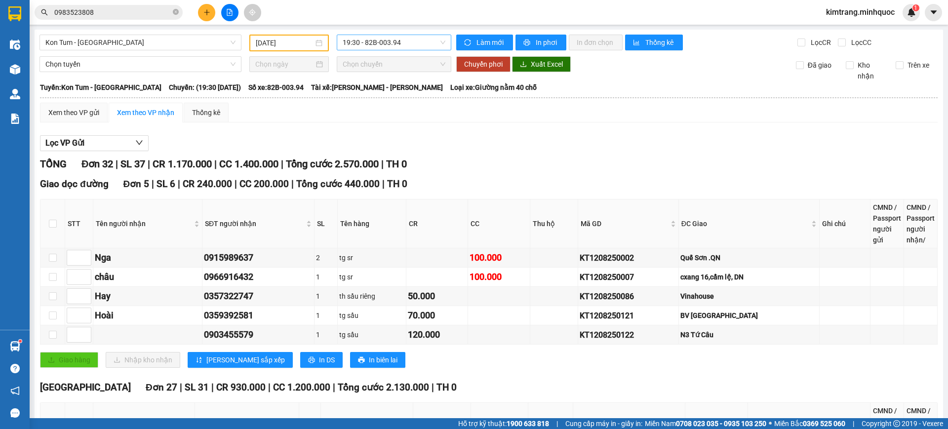
click at [392, 40] on span "19:30 - 82B-003.94" at bounding box center [394, 42] width 103 height 15
click at [397, 96] on div "20:00 - 82B-006.54" at bounding box center [378, 93] width 77 height 11
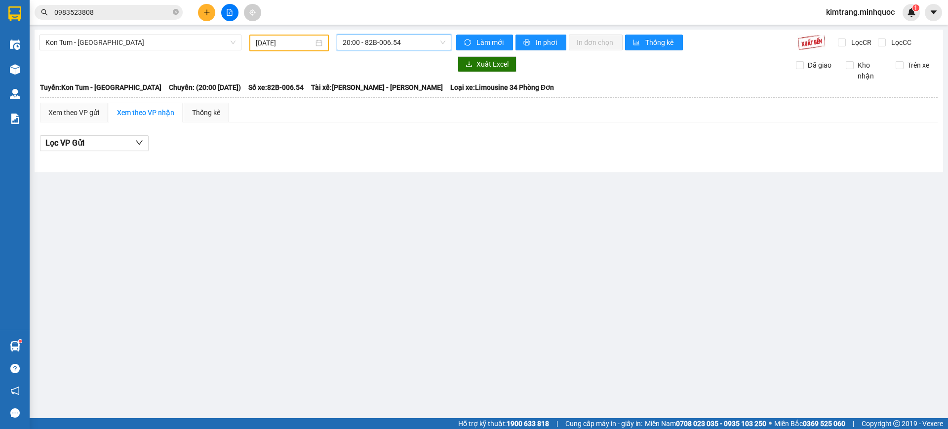
click at [394, 48] on span "20:00 - 82B-006.54" at bounding box center [394, 42] width 103 height 15
click at [393, 78] on div "19:30 - 82B-003.94" at bounding box center [381, 78] width 77 height 11
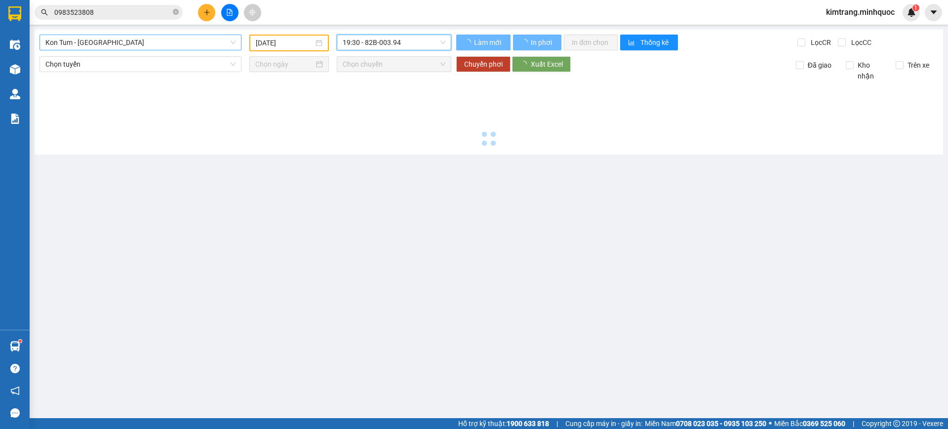
click at [123, 42] on span "Kon Tum - Đà Nẵng" at bounding box center [140, 42] width 190 height 15
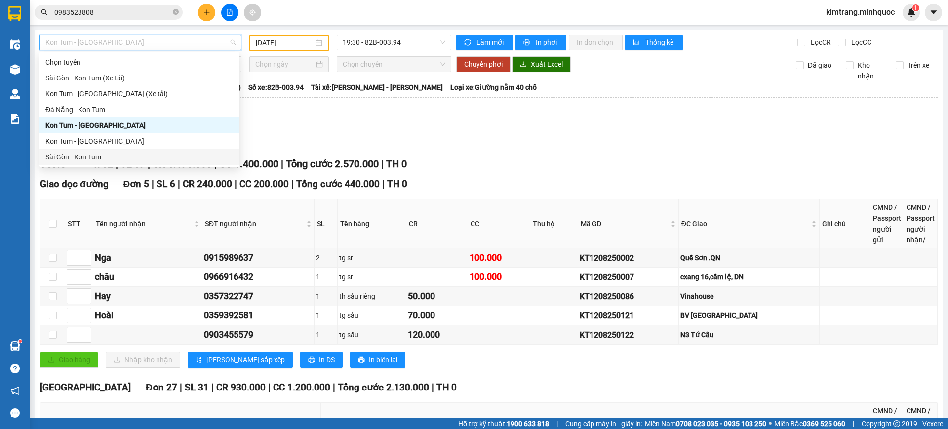
drag, startPoint x: 86, startPoint y: 161, endPoint x: 296, endPoint y: 62, distance: 232.4
click at [88, 159] on div "Sài Gòn - Kon Tum" at bounding box center [139, 157] width 188 height 11
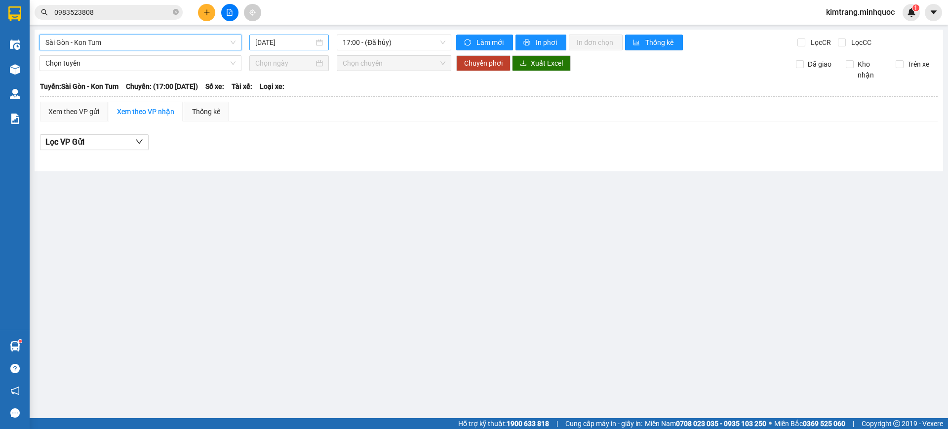
click at [265, 42] on input "14/08/2025" at bounding box center [284, 42] width 59 height 11
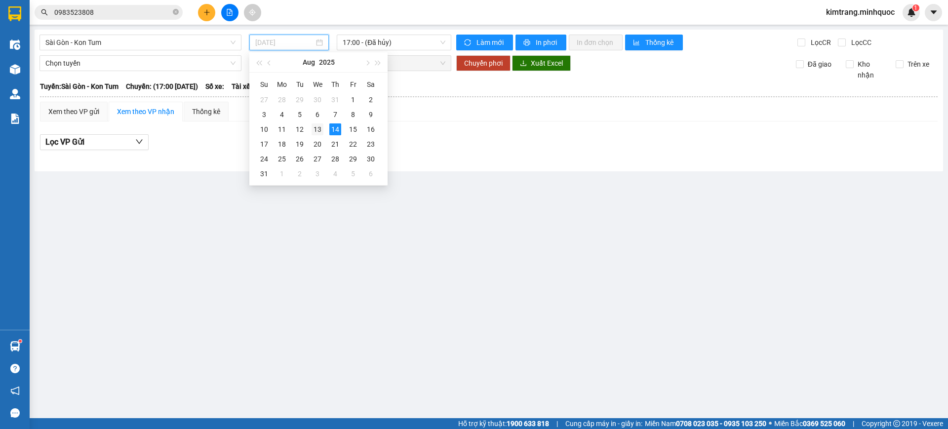
click at [318, 130] on div "13" at bounding box center [318, 129] width 12 height 12
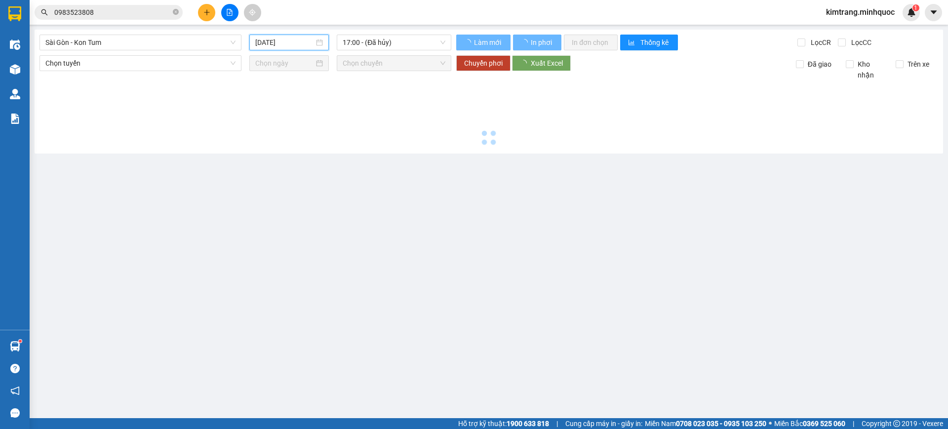
type input "13/08/2025"
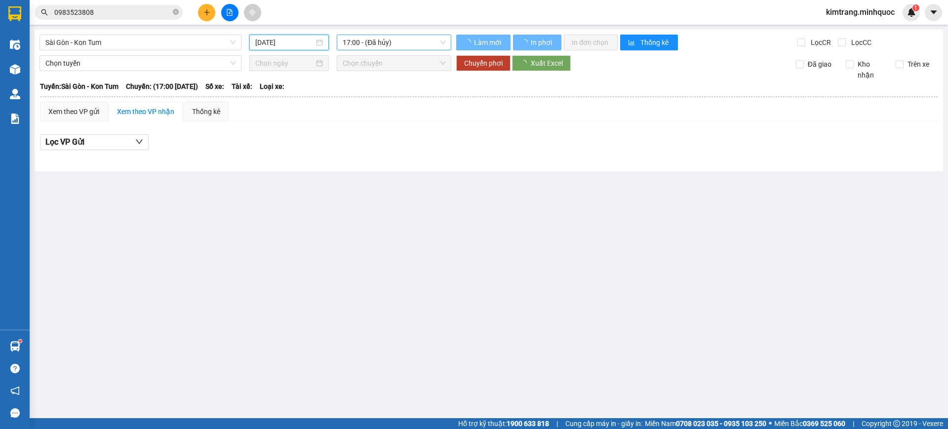
click at [404, 41] on span "17:00 - (Đã hủy)" at bounding box center [394, 42] width 103 height 15
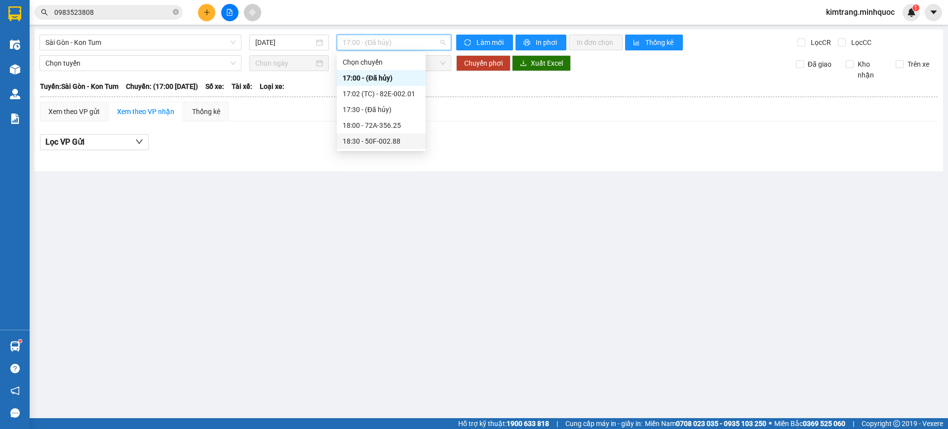
click at [400, 137] on div "18:30 - 50F-002.88" at bounding box center [381, 141] width 77 height 11
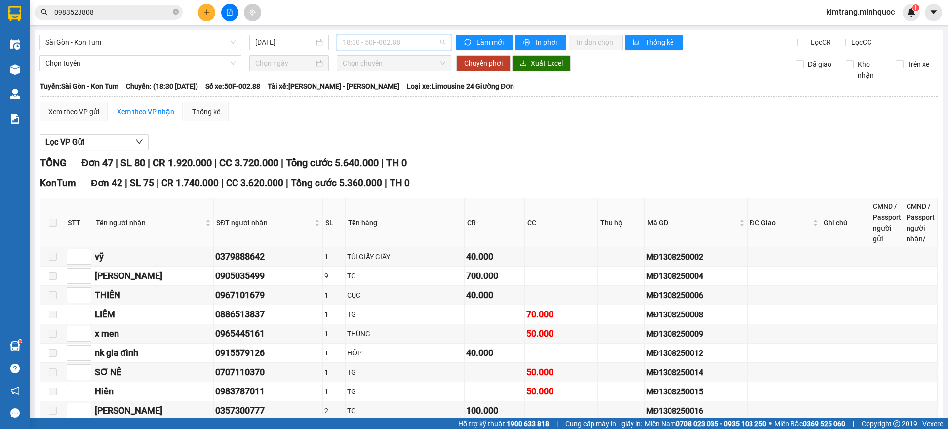
click at [417, 39] on span "18:30 - 50F-002.88" at bounding box center [394, 42] width 103 height 15
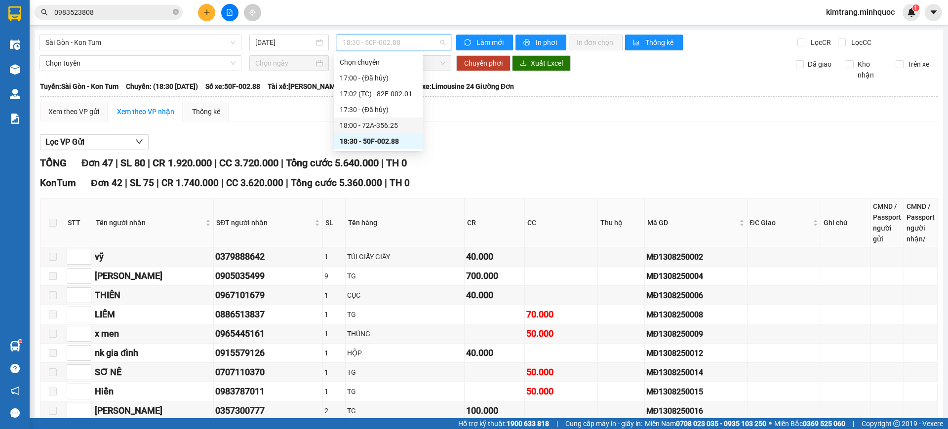
click at [398, 124] on div "18:00 - 72A-356.25" at bounding box center [378, 125] width 77 height 11
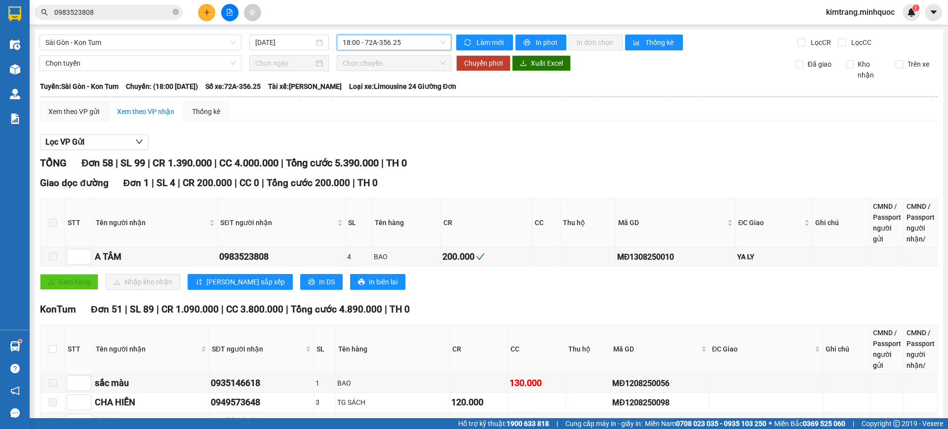
click at [410, 40] on span "18:00 - 72A-356.25" at bounding box center [394, 42] width 103 height 15
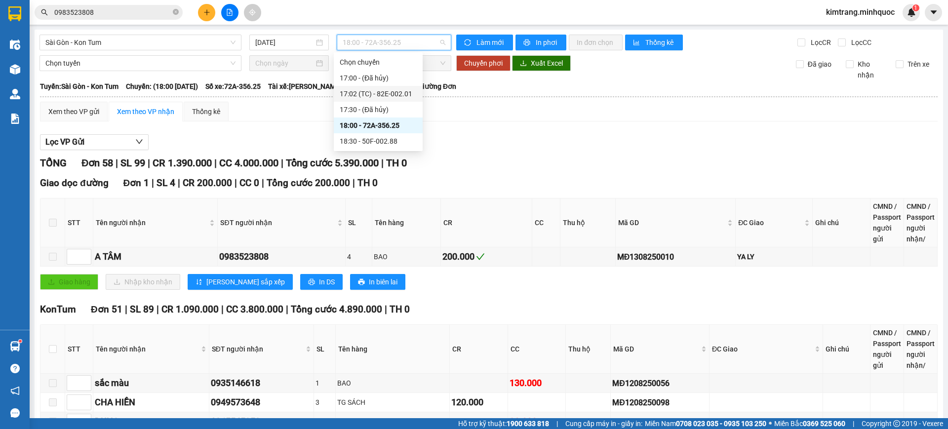
click at [406, 94] on div "17:02 (TC) - 82E-002.01" at bounding box center [378, 93] width 77 height 11
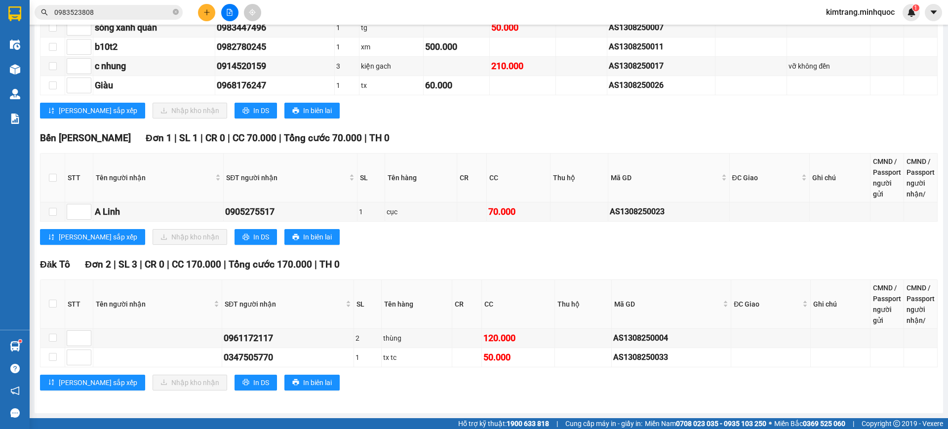
scroll to position [700, 0]
